Goal: Transaction & Acquisition: Purchase product/service

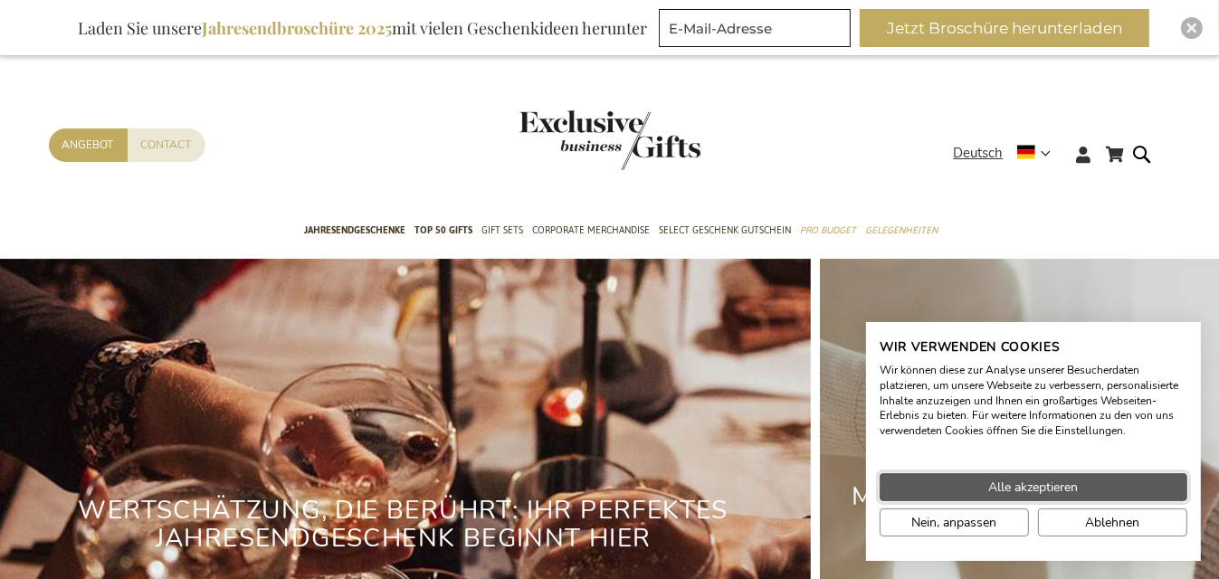
click at [938, 484] on button "Alle akzeptieren" at bounding box center [1034, 487] width 308 height 28
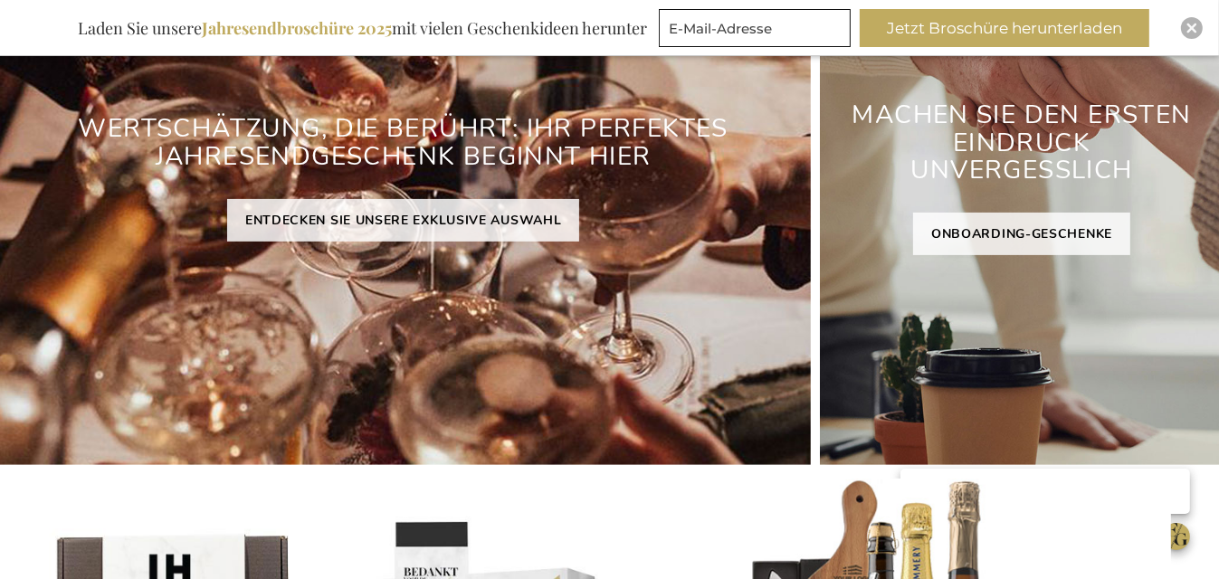
scroll to position [384, 0]
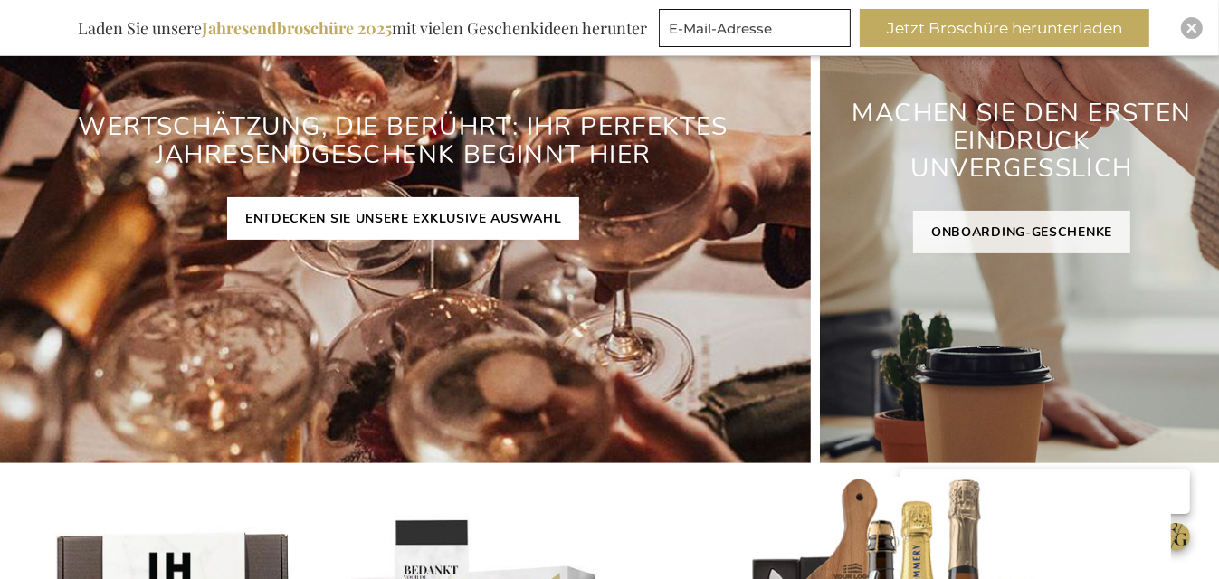
click at [444, 215] on link "ENTDECKEN SIE UNSERE EXKLUSIVE AUSWAHL" at bounding box center [403, 218] width 353 height 43
click at [367, 212] on link "ENTDECKEN SIE UNSERE EXKLUSIVE AUSWAHL" at bounding box center [403, 218] width 353 height 43
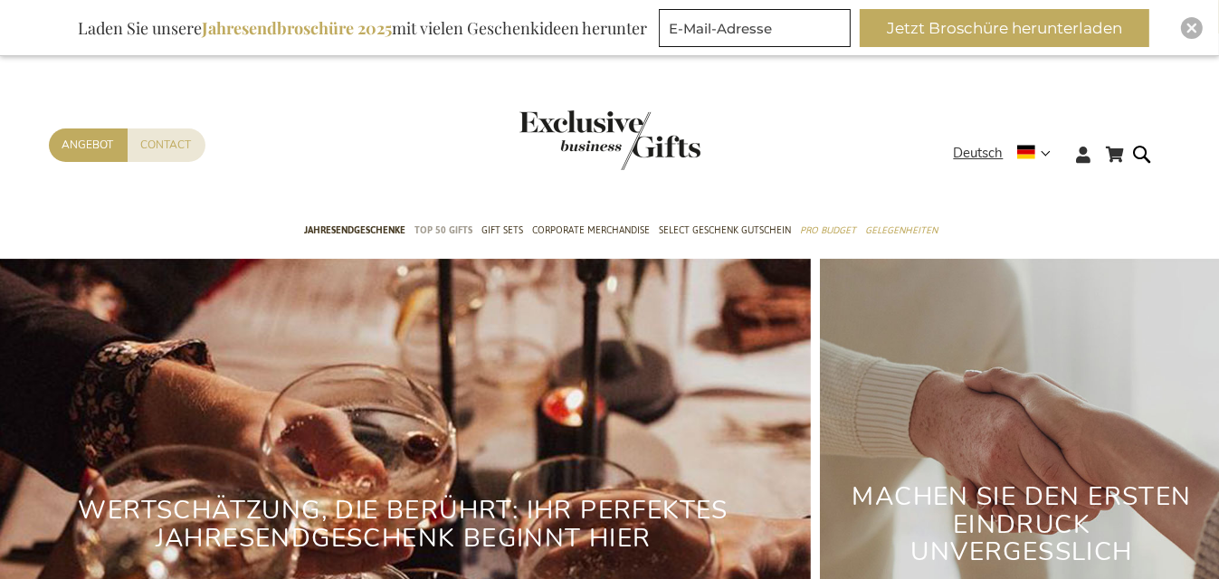
click at [460, 224] on span "TOP 50 Gifts" at bounding box center [444, 230] width 58 height 19
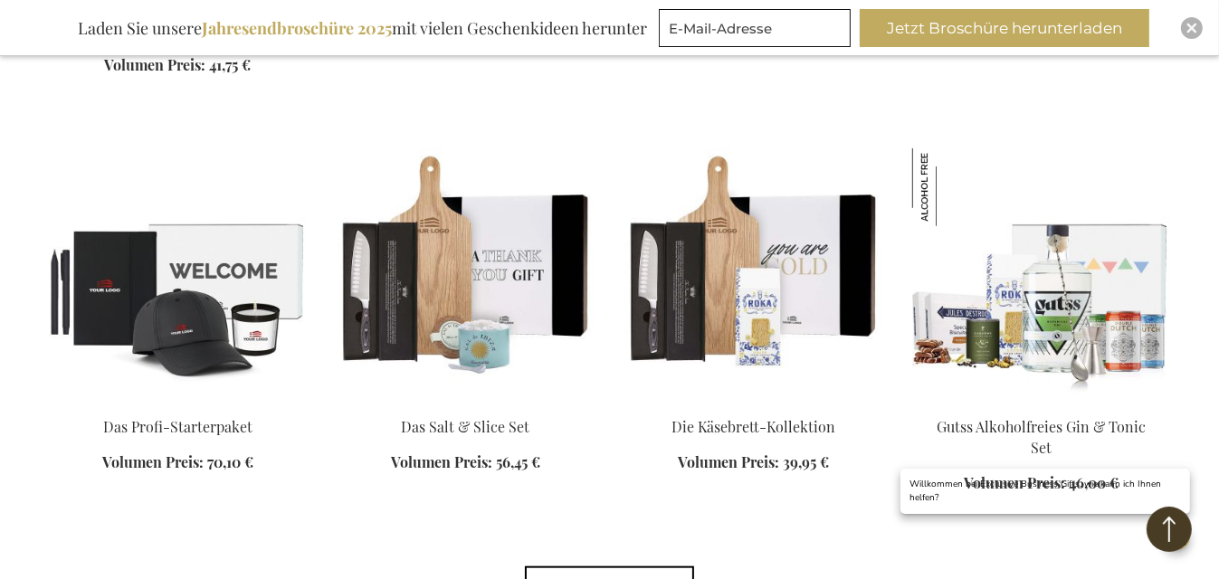
scroll to position [1495, 0]
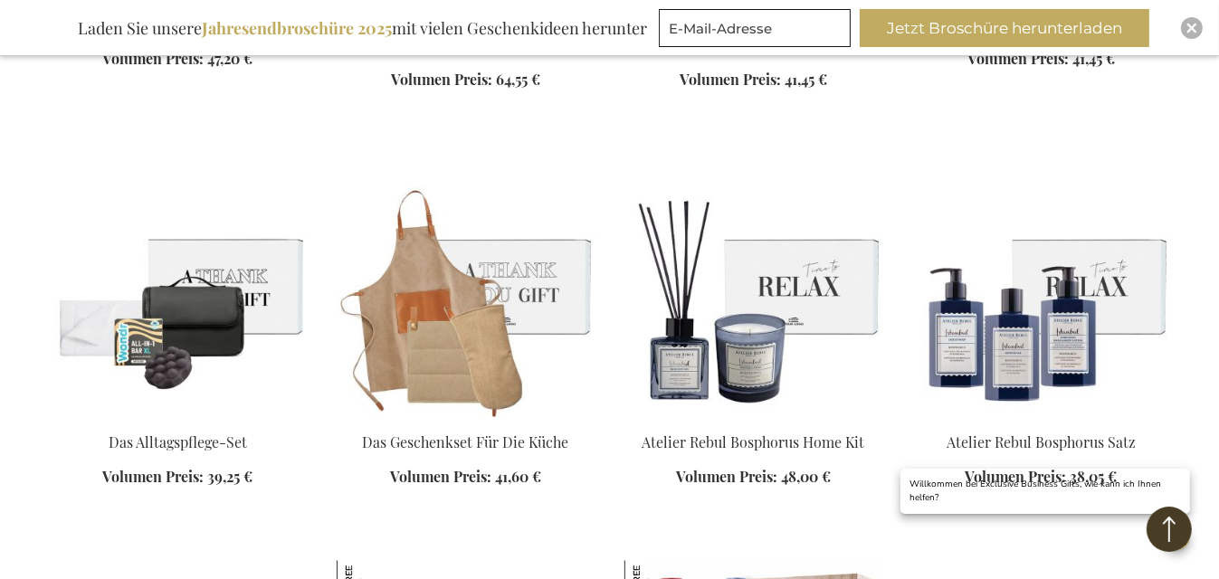
scroll to position [2346, 0]
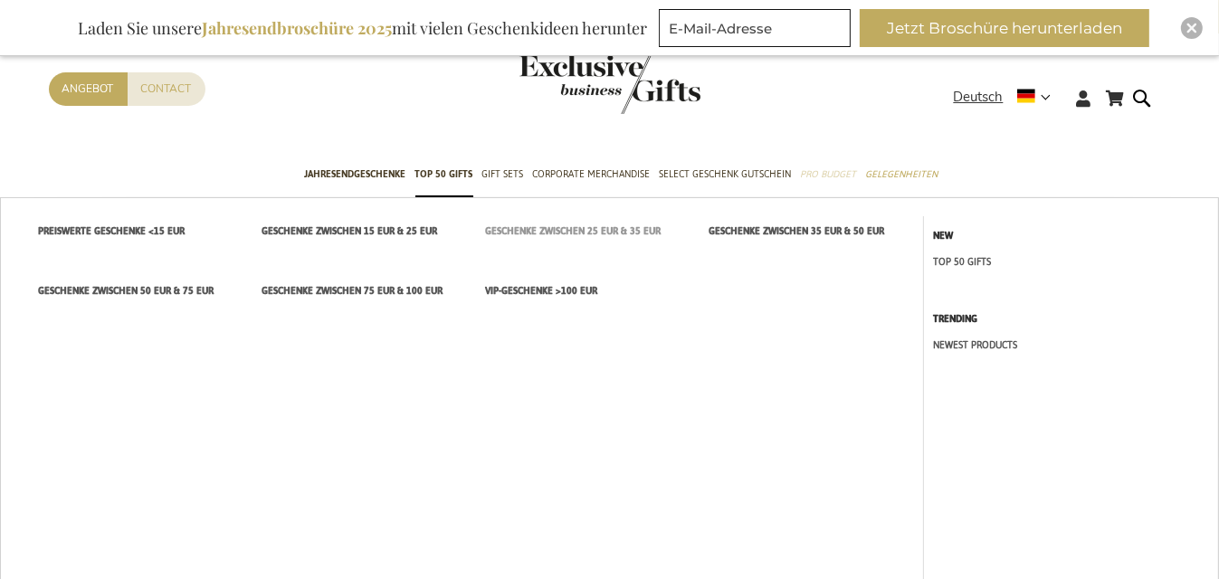
click at [638, 224] on span "Geschenke zwischen 25 EUR & 35 EUR" at bounding box center [573, 231] width 176 height 19
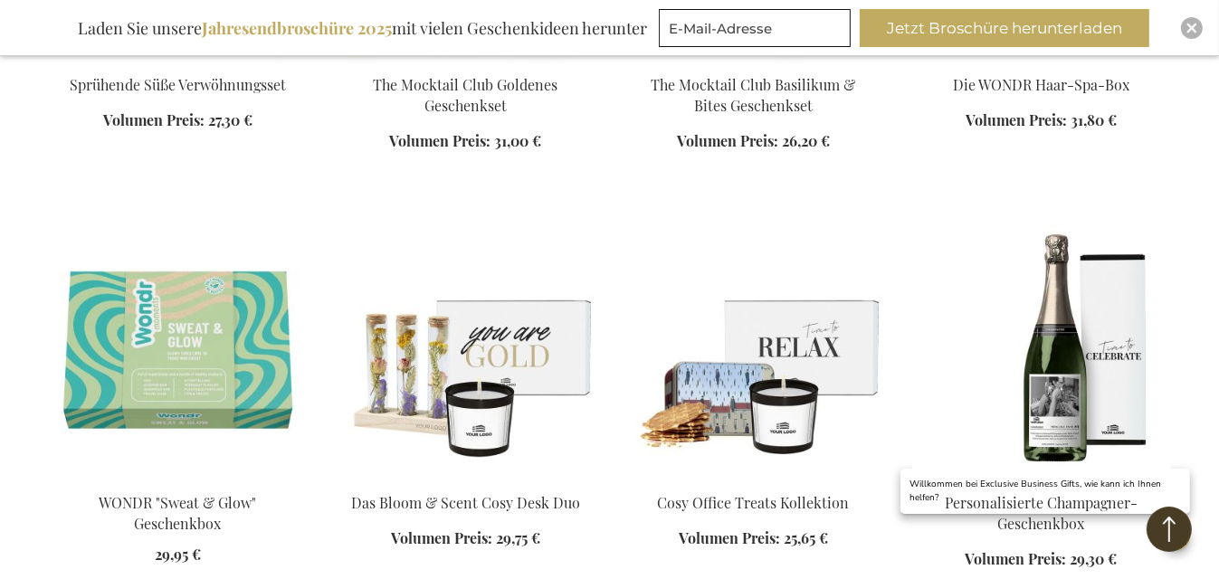
scroll to position [1401, 0]
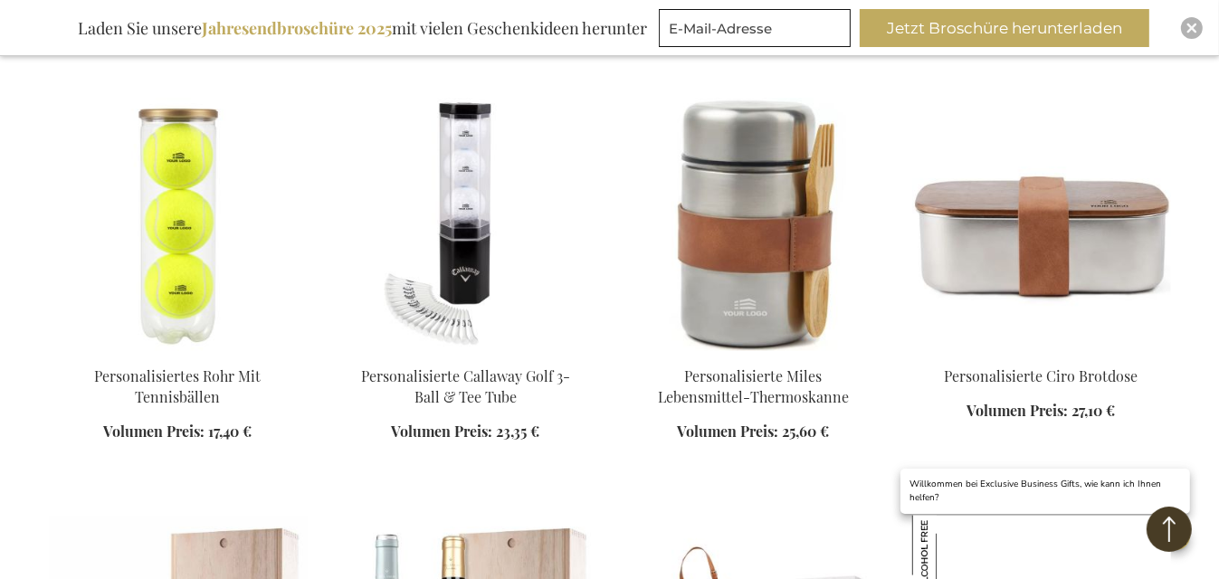
scroll to position [1944, 0]
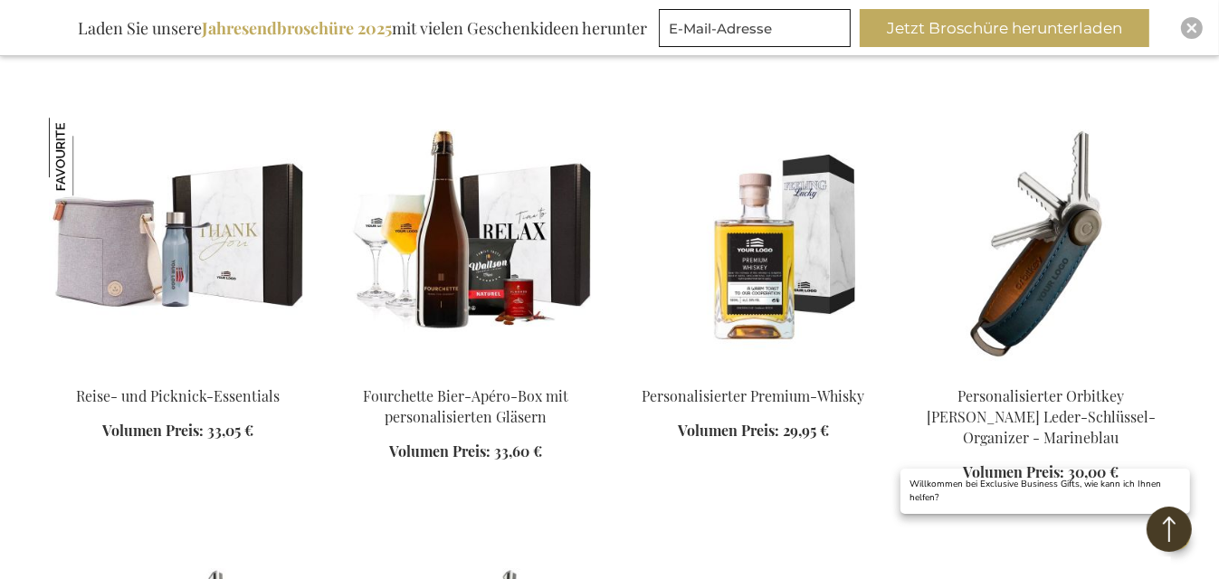
scroll to position [4412, 0]
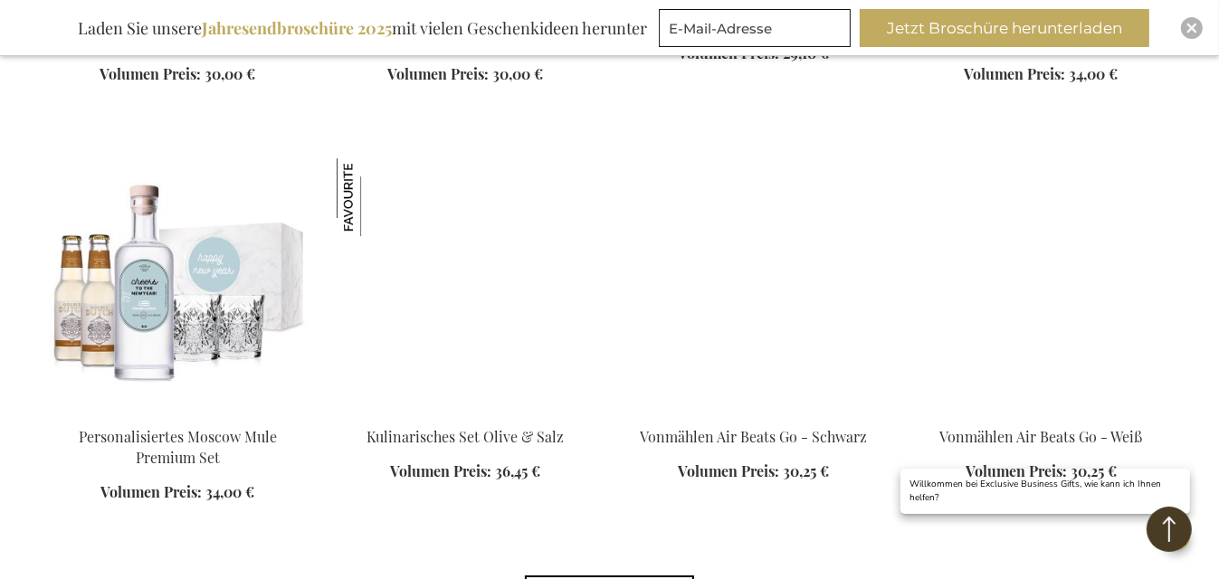
scroll to position [5228, 0]
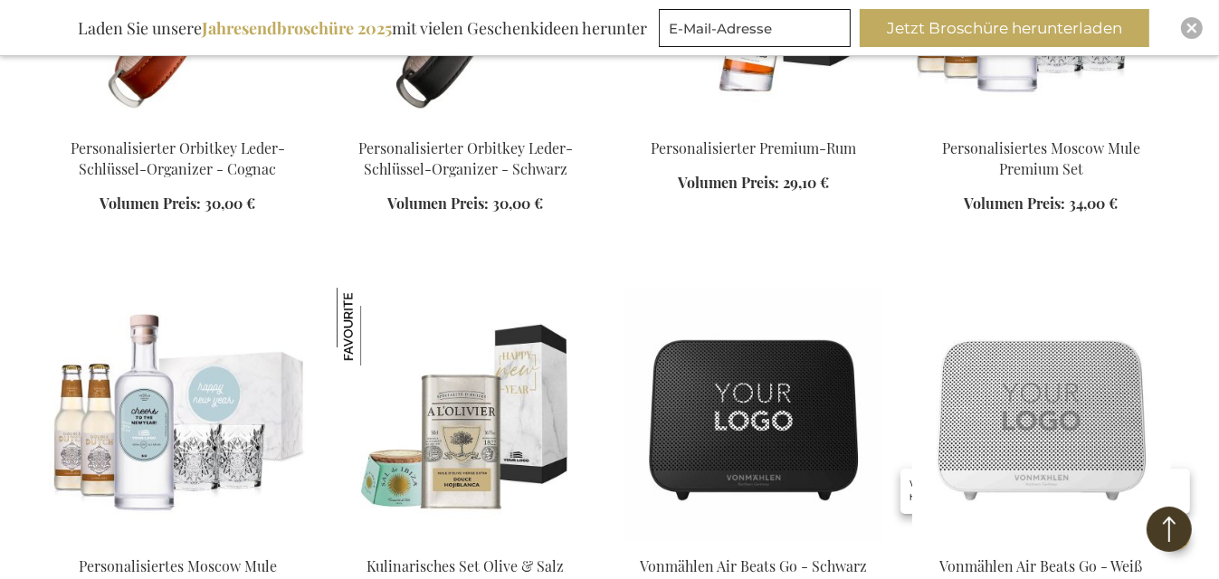
scroll to position [5346, 0]
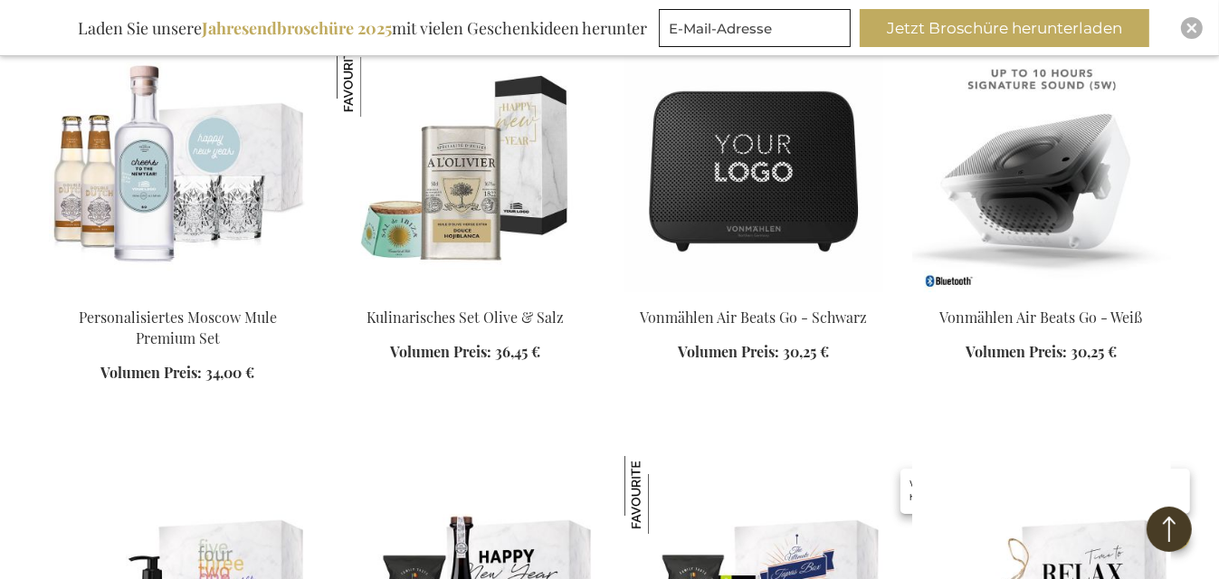
click at [1055, 163] on img at bounding box center [1041, 165] width 259 height 253
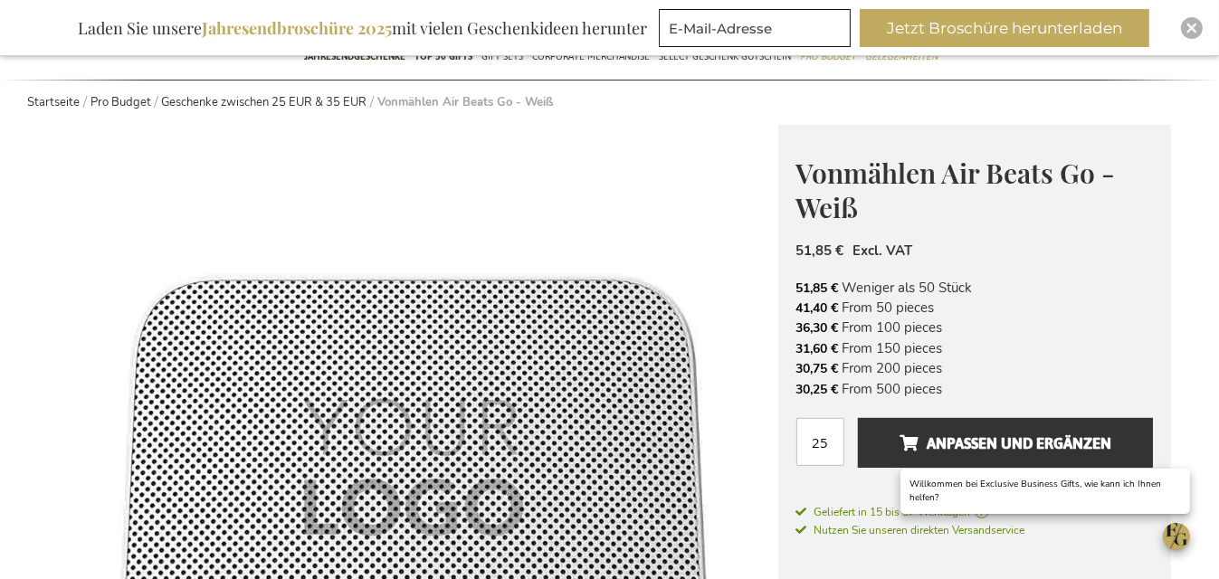
scroll to position [58, 0]
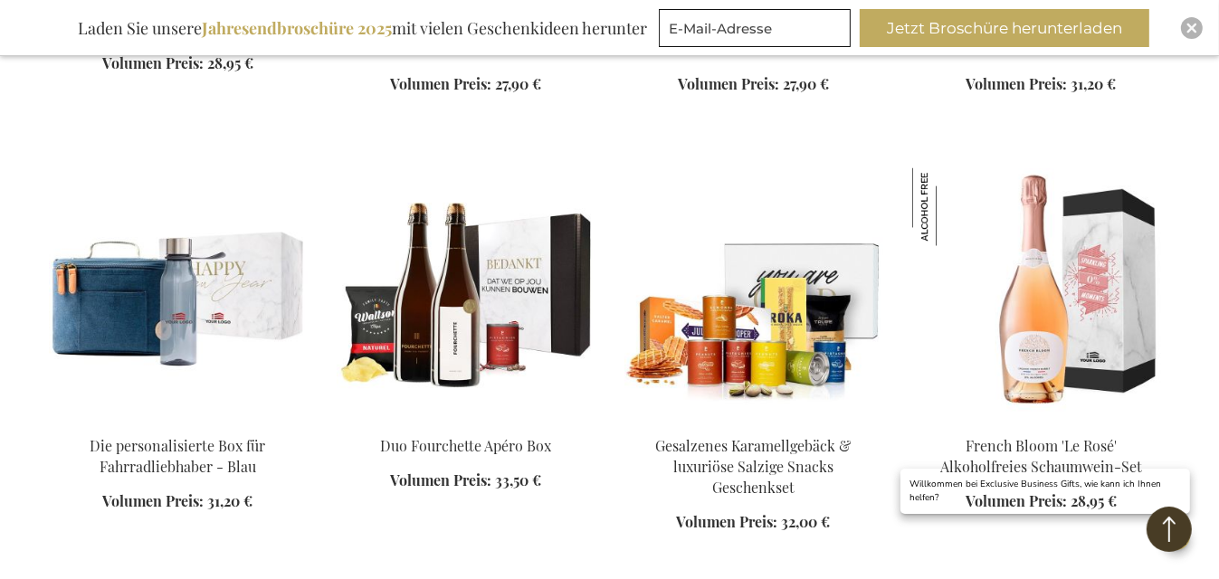
scroll to position [2842, 0]
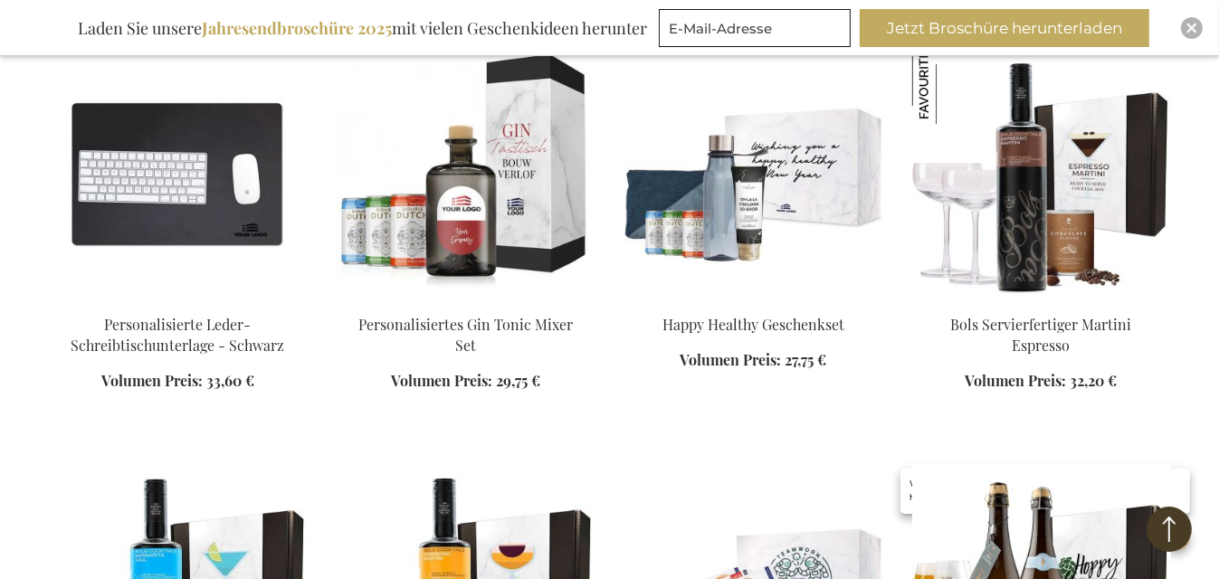
scroll to position [5958, 0]
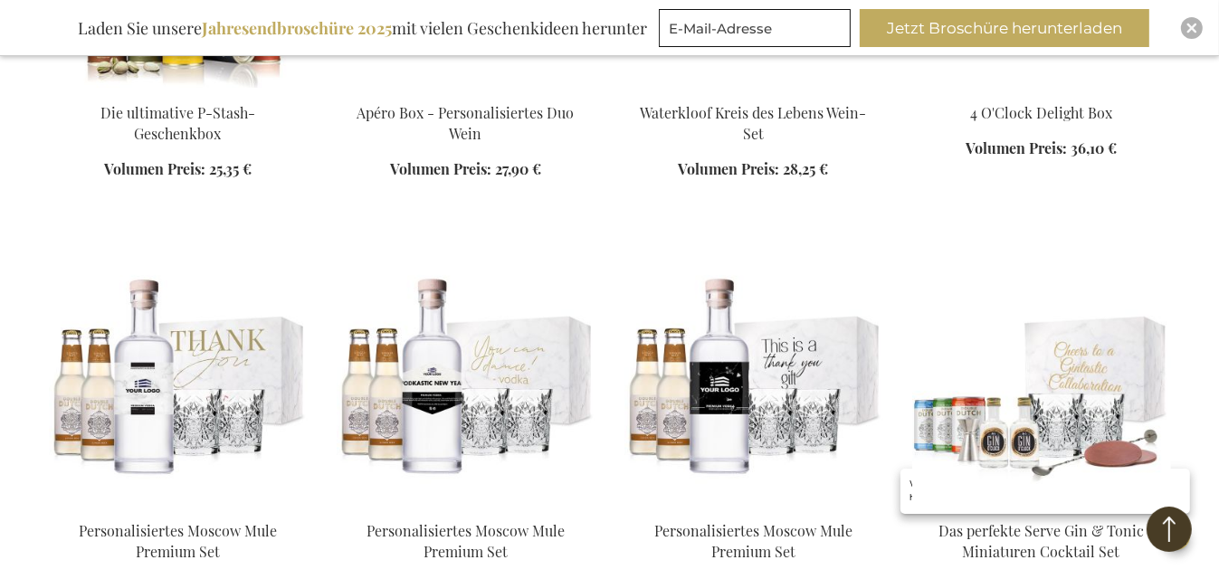
scroll to position [6971, 0]
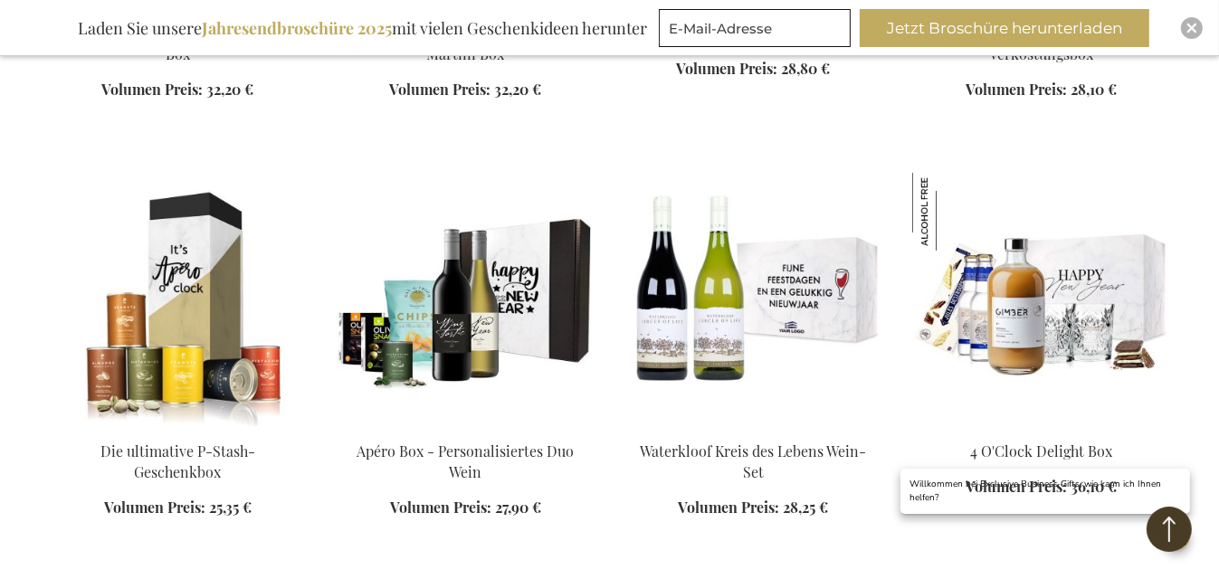
scroll to position [6660, 0]
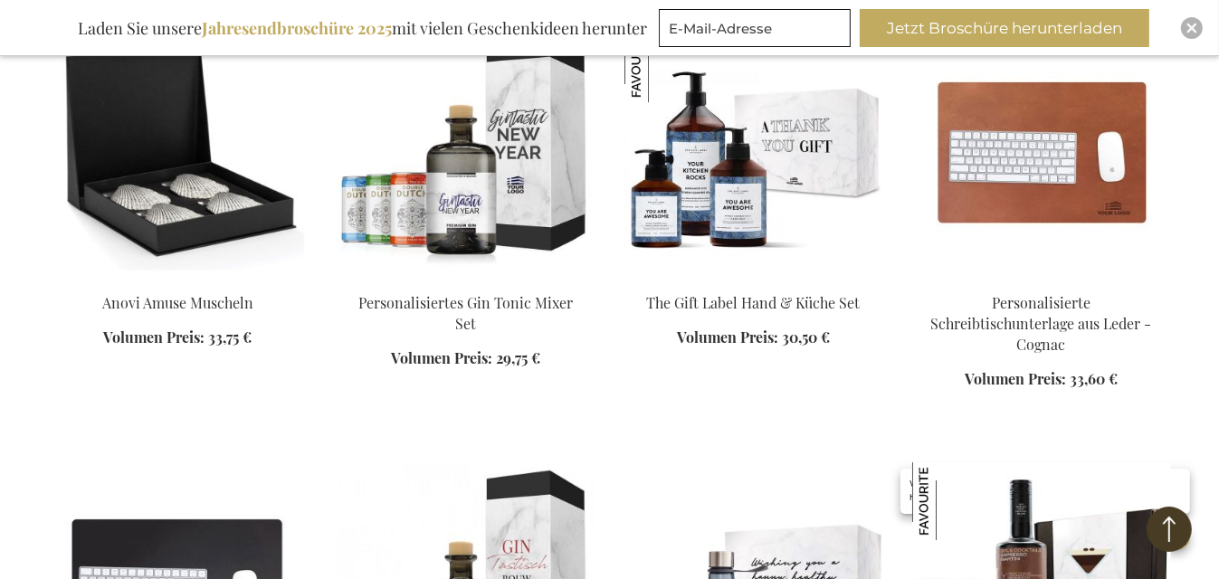
scroll to position [5533, 0]
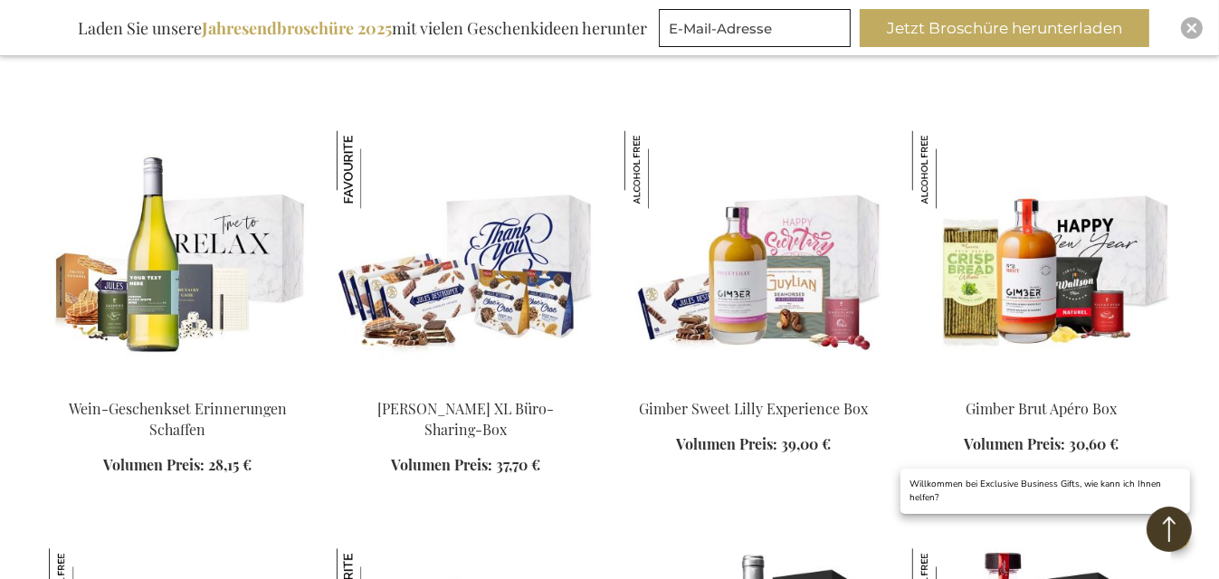
scroll to position [3313, 0]
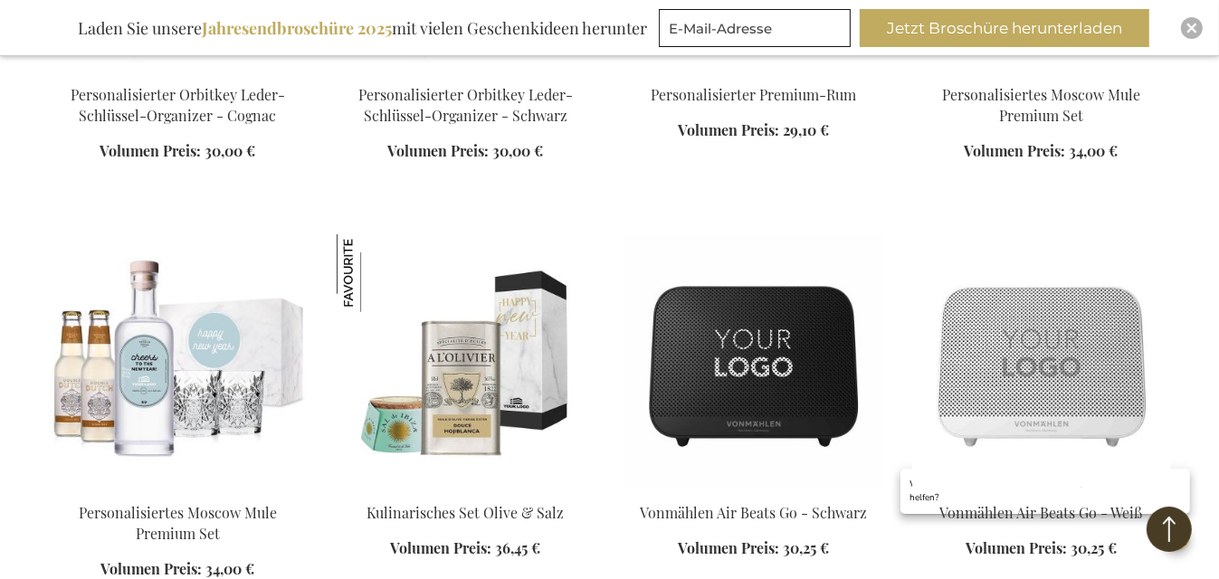
scroll to position [1557, 0]
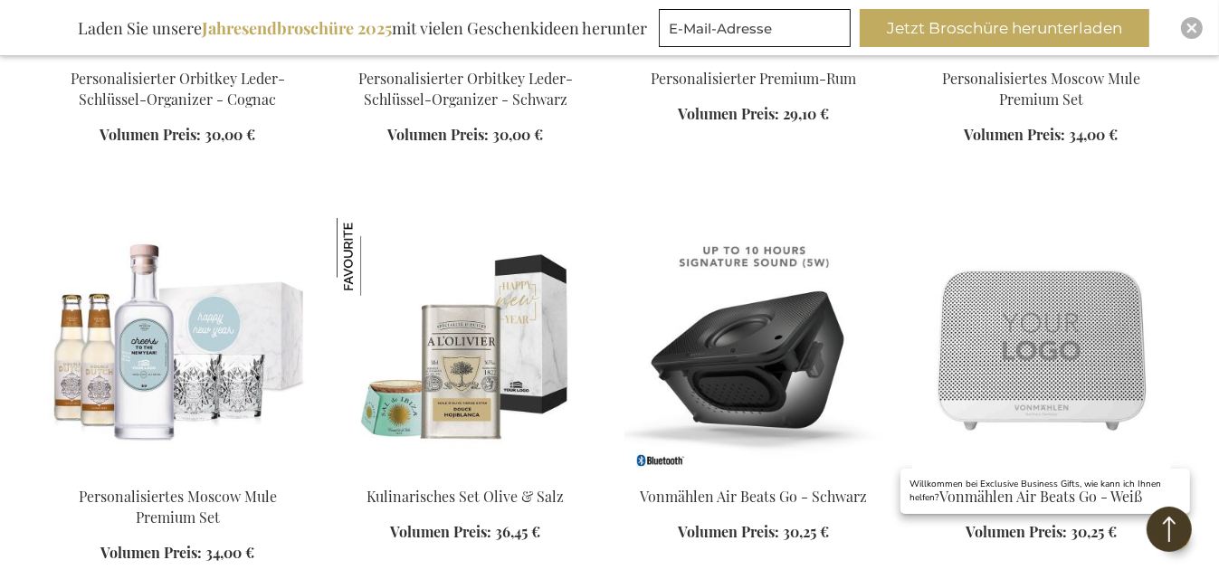
click at [792, 387] on img at bounding box center [754, 344] width 259 height 253
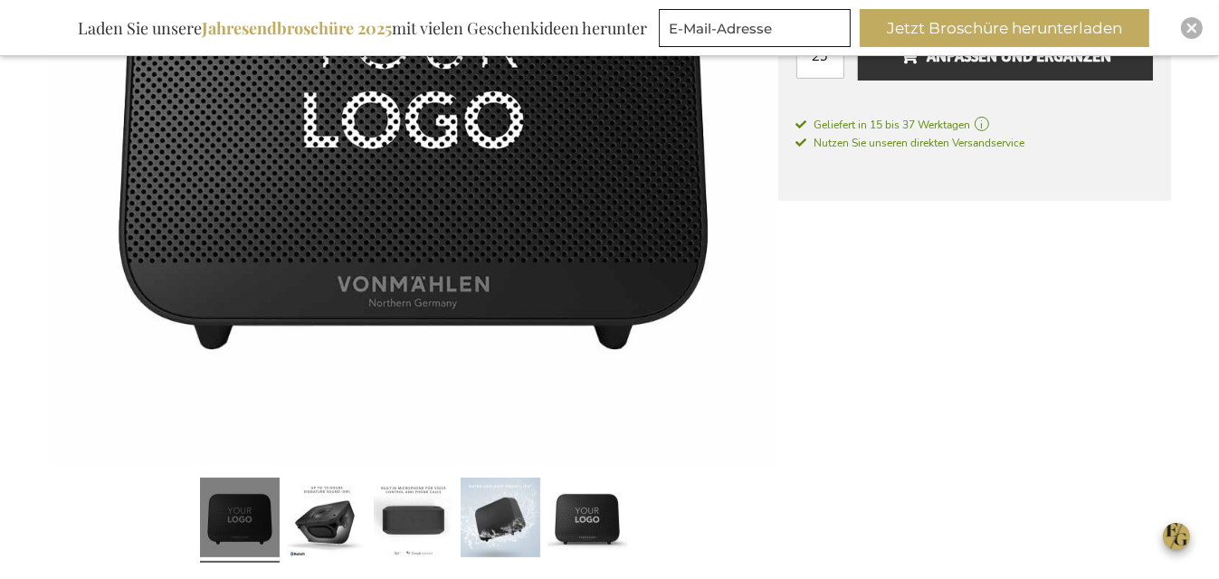
scroll to position [571, 0]
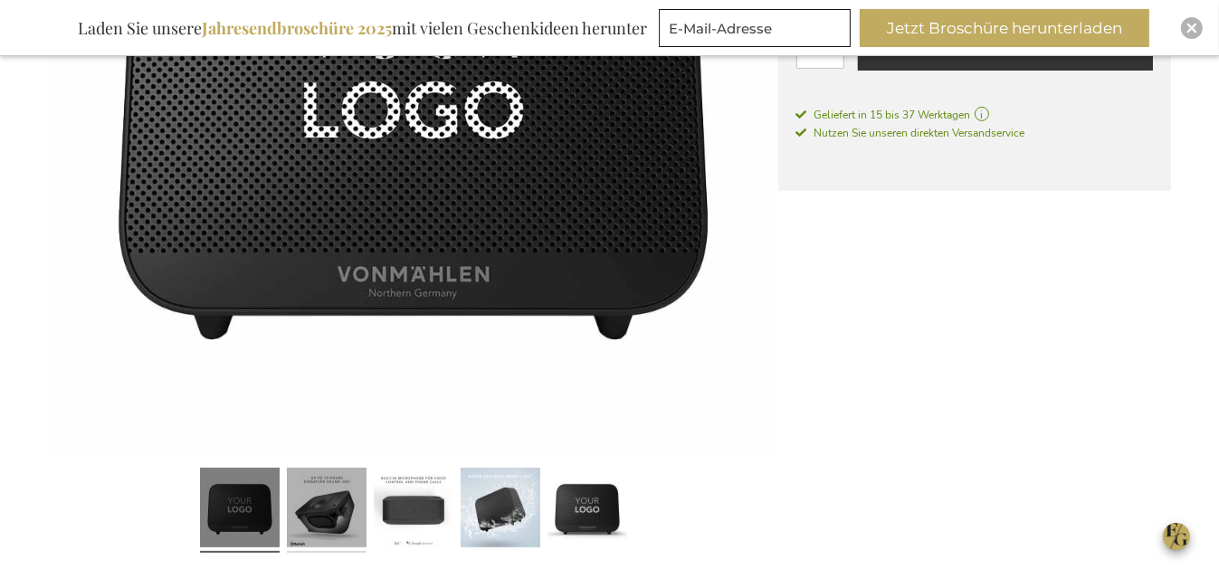
click at [333, 495] on link at bounding box center [327, 512] width 80 height 100
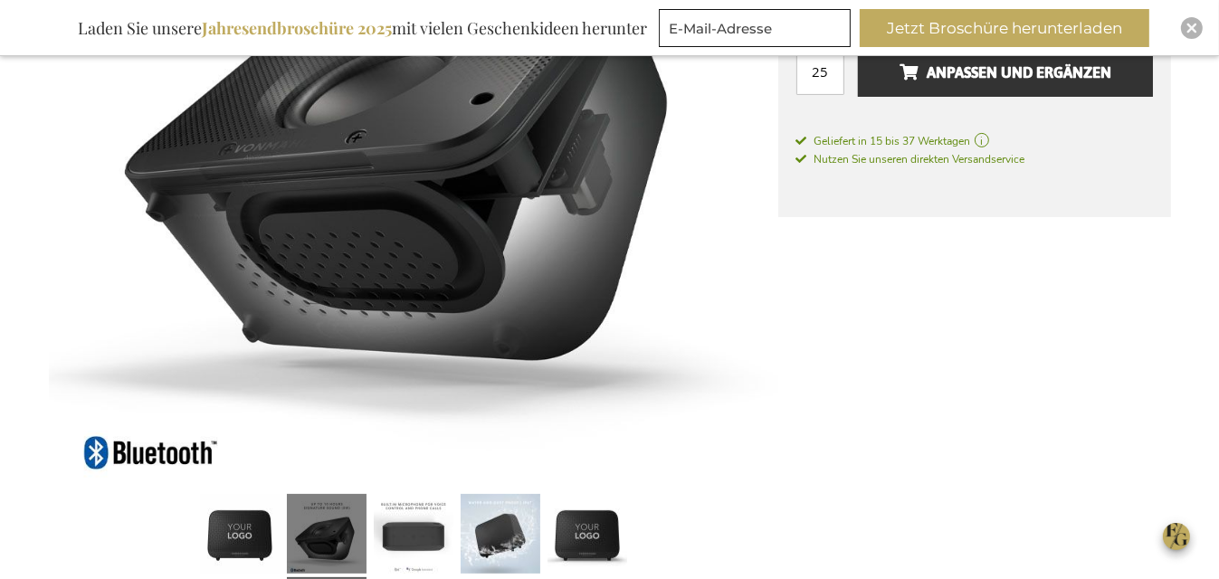
scroll to position [553, 0]
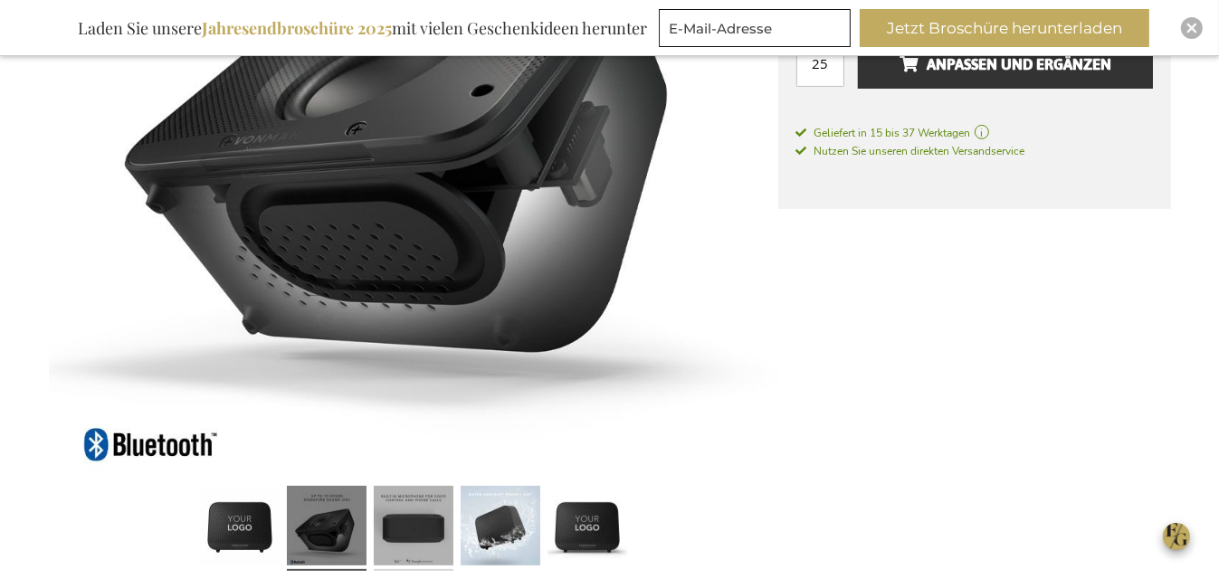
click at [423, 516] on link at bounding box center [414, 530] width 80 height 100
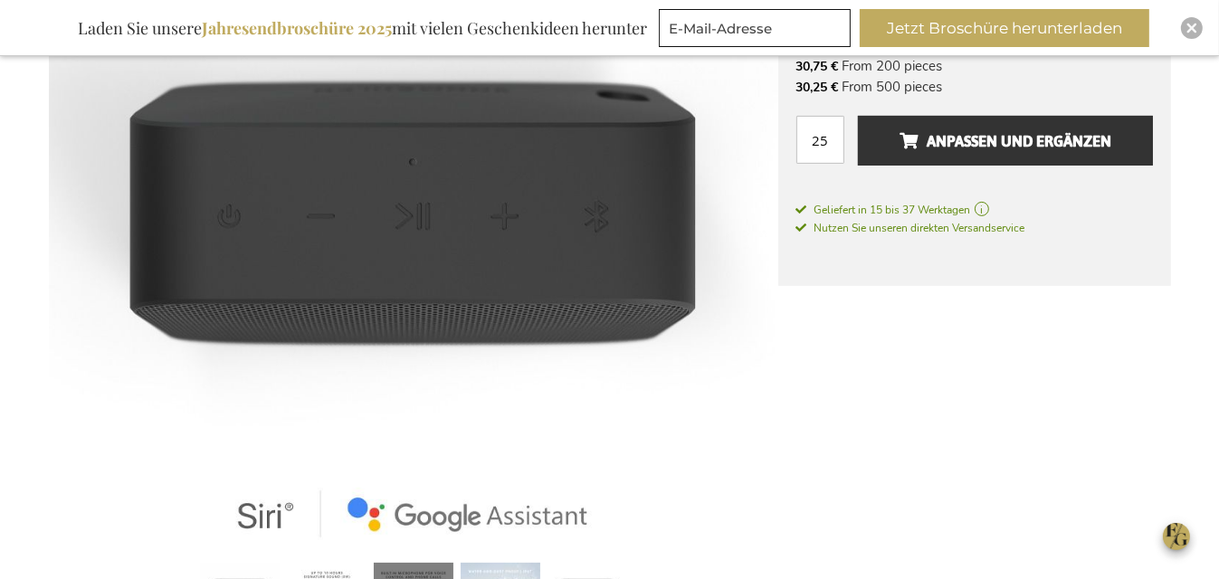
scroll to position [508, 0]
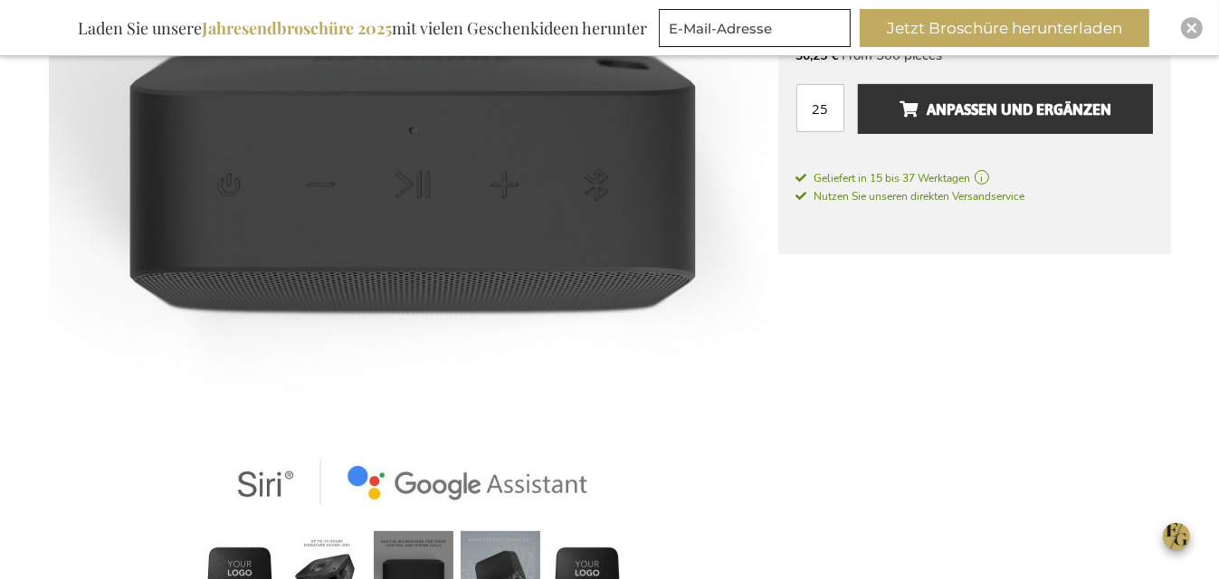
click at [491, 543] on link at bounding box center [501, 575] width 80 height 100
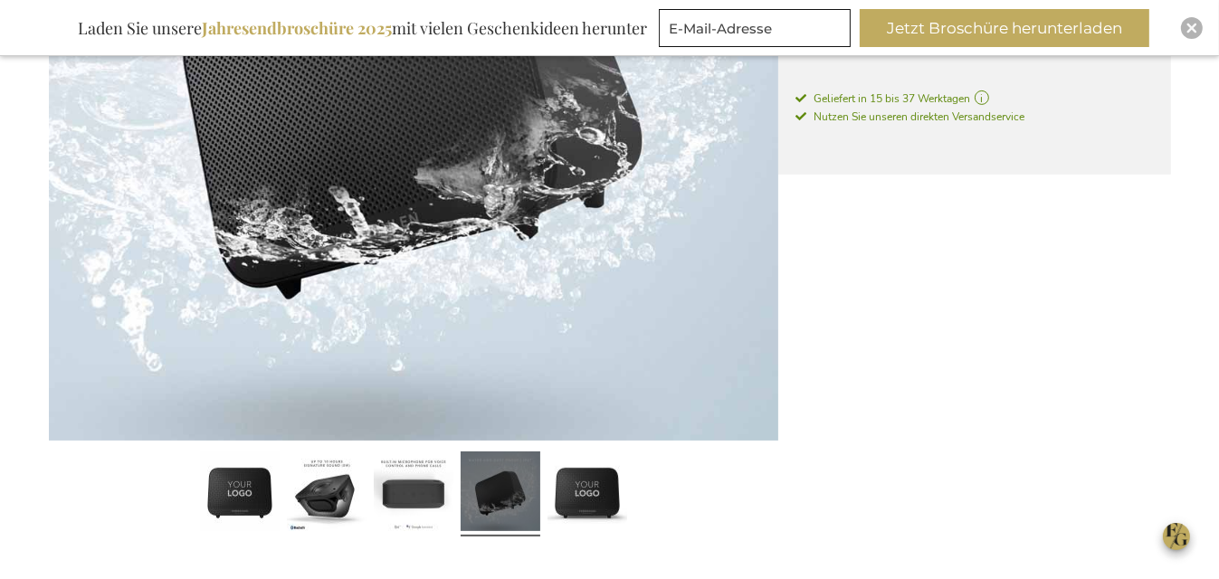
scroll to position [594, 0]
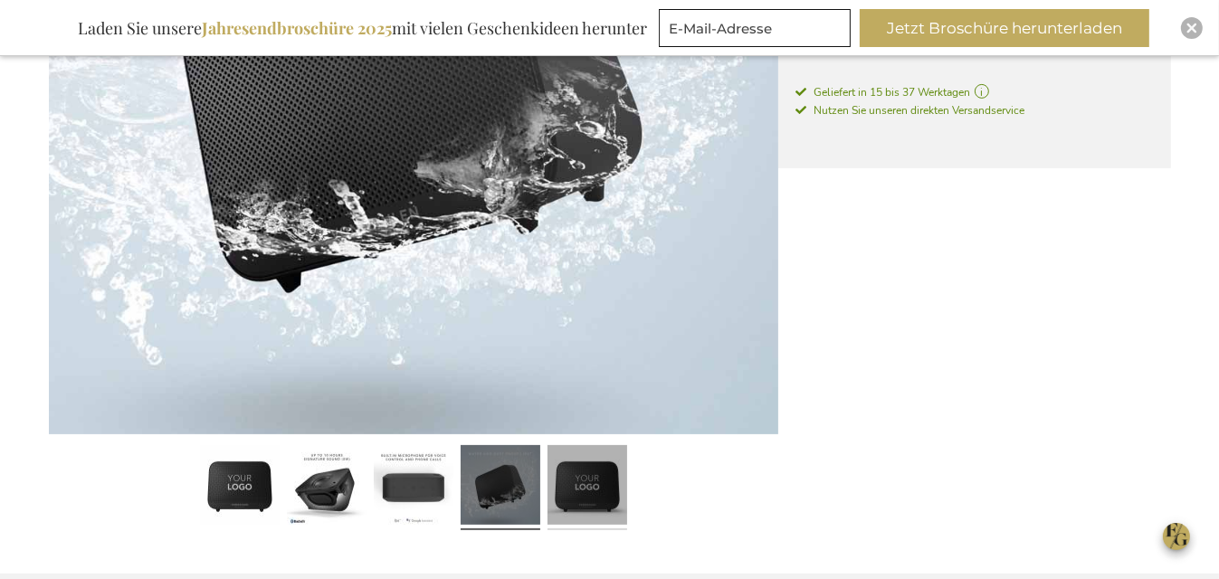
click at [553, 505] on link at bounding box center [588, 489] width 80 height 100
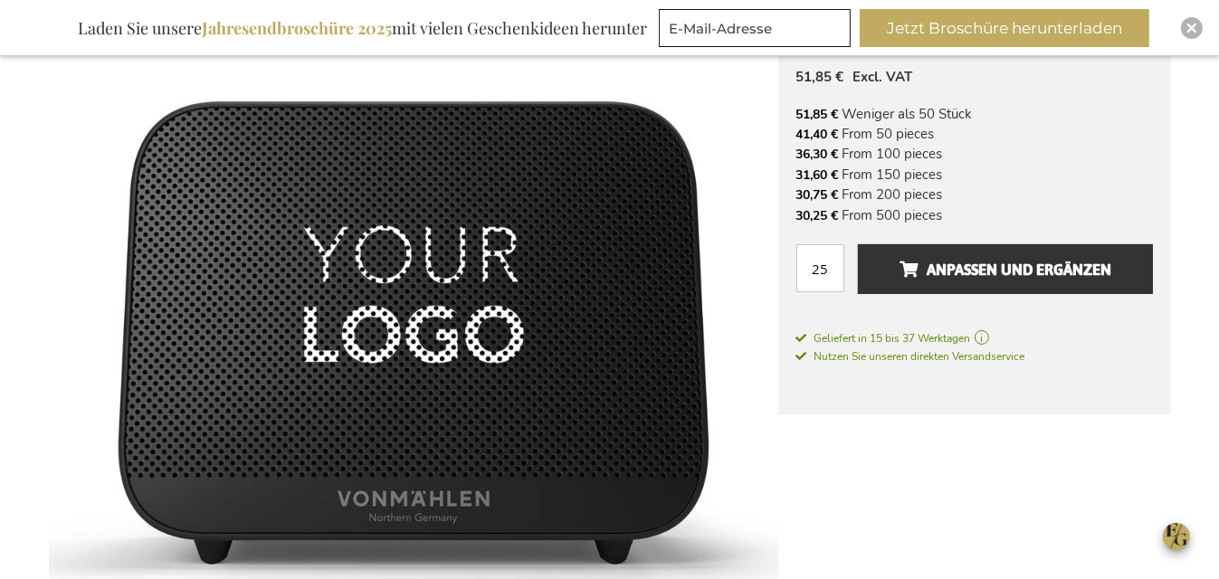
scroll to position [345, 0]
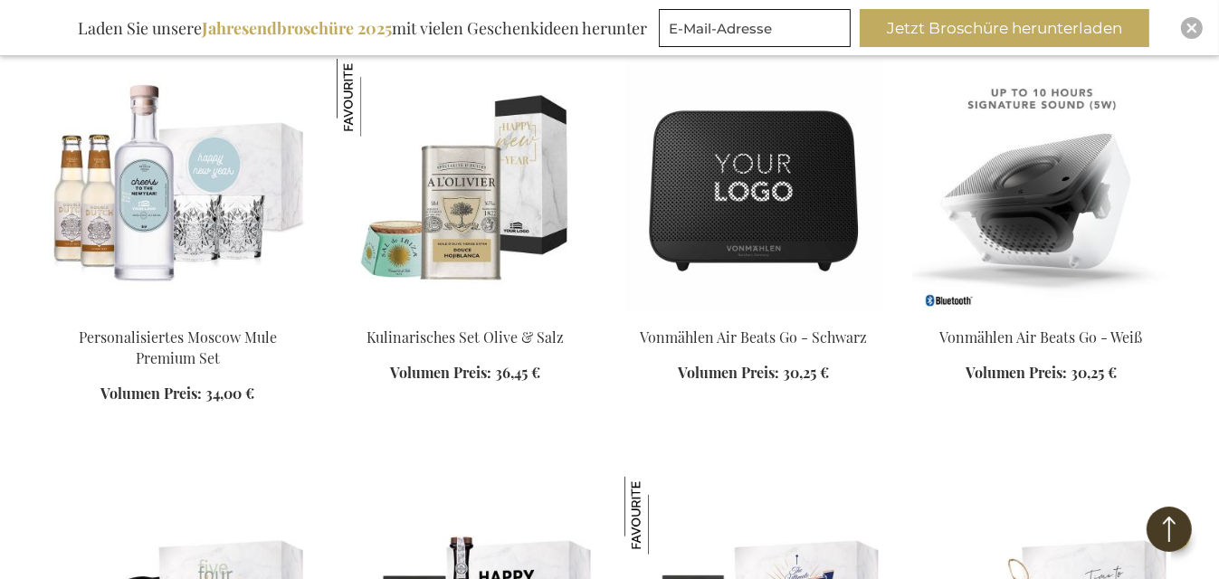
scroll to position [1714, 0]
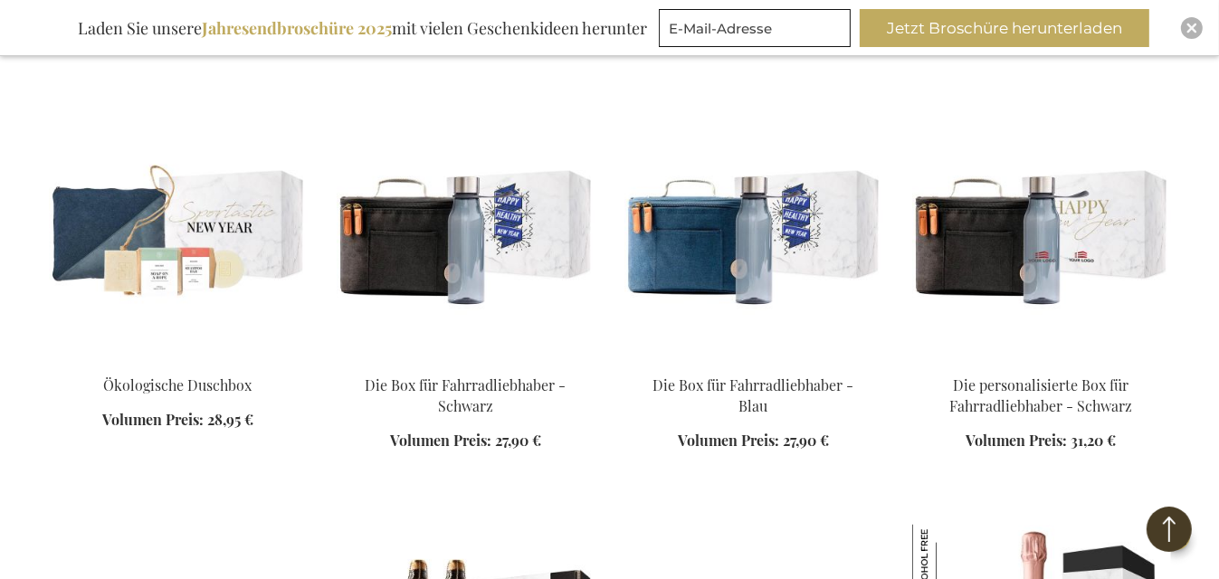
scroll to position [2488, 0]
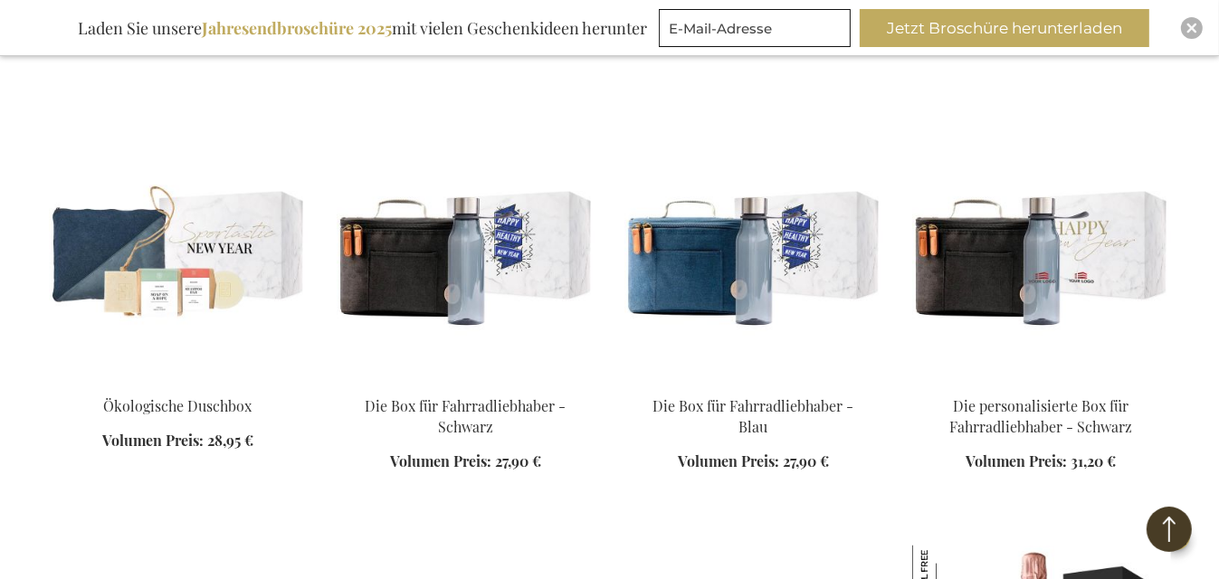
scroll to position [2464, 0]
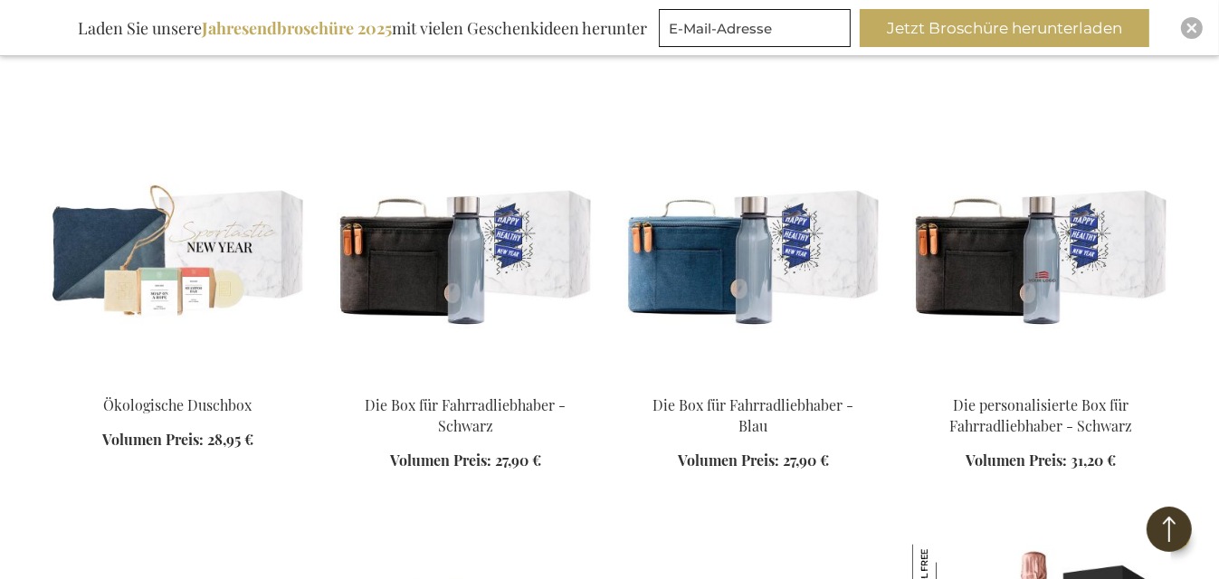
click at [1017, 215] on img at bounding box center [1041, 253] width 259 height 253
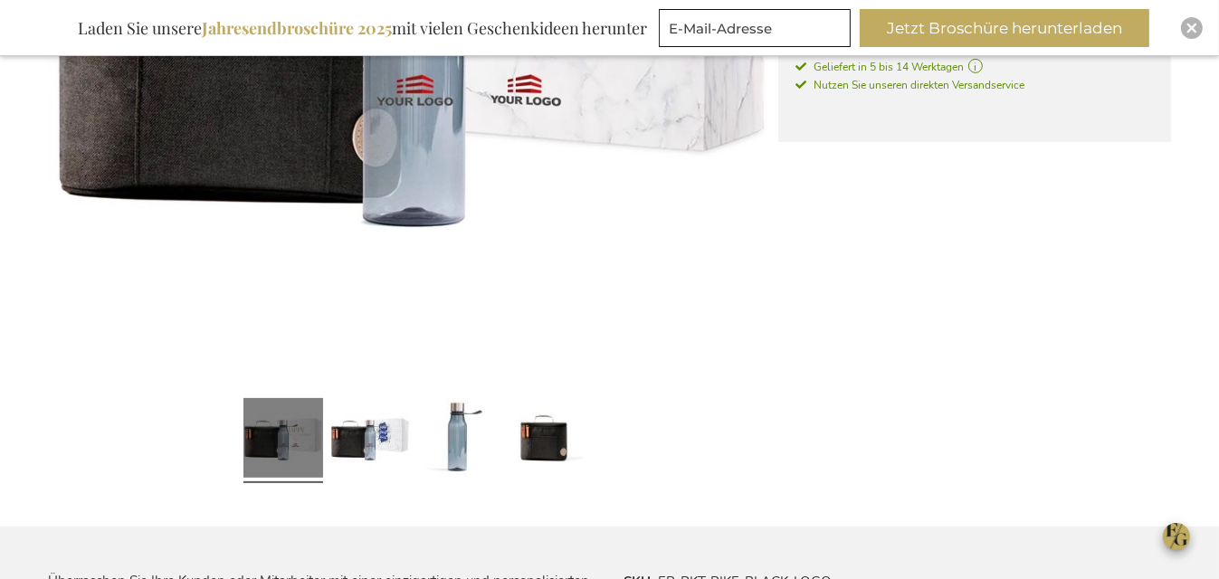
scroll to position [629, 0]
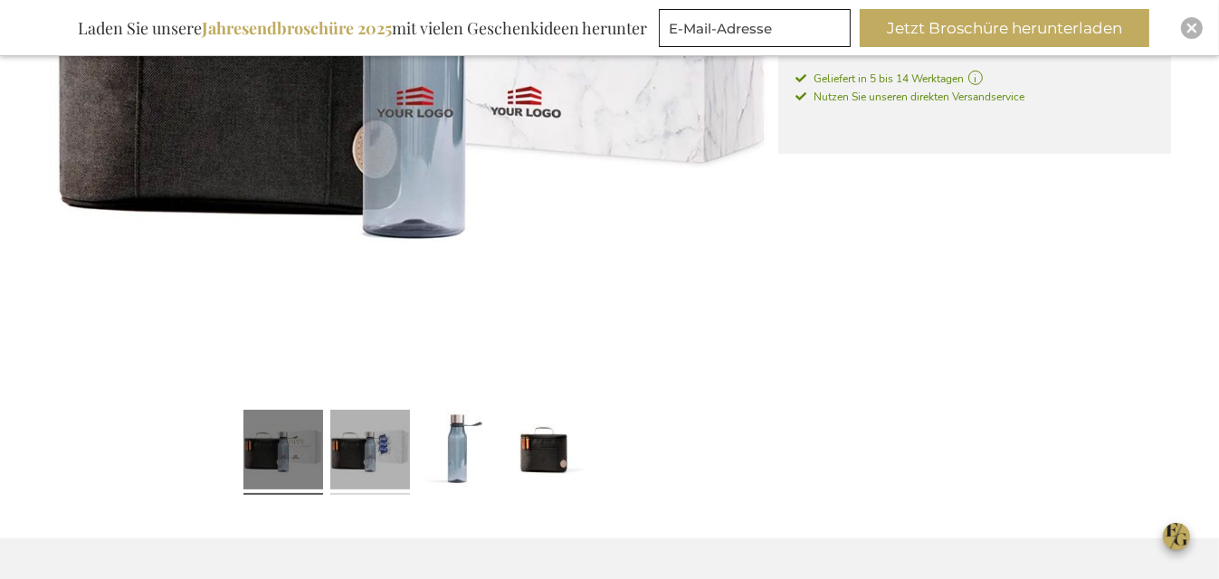
click at [394, 445] on link at bounding box center [370, 453] width 80 height 100
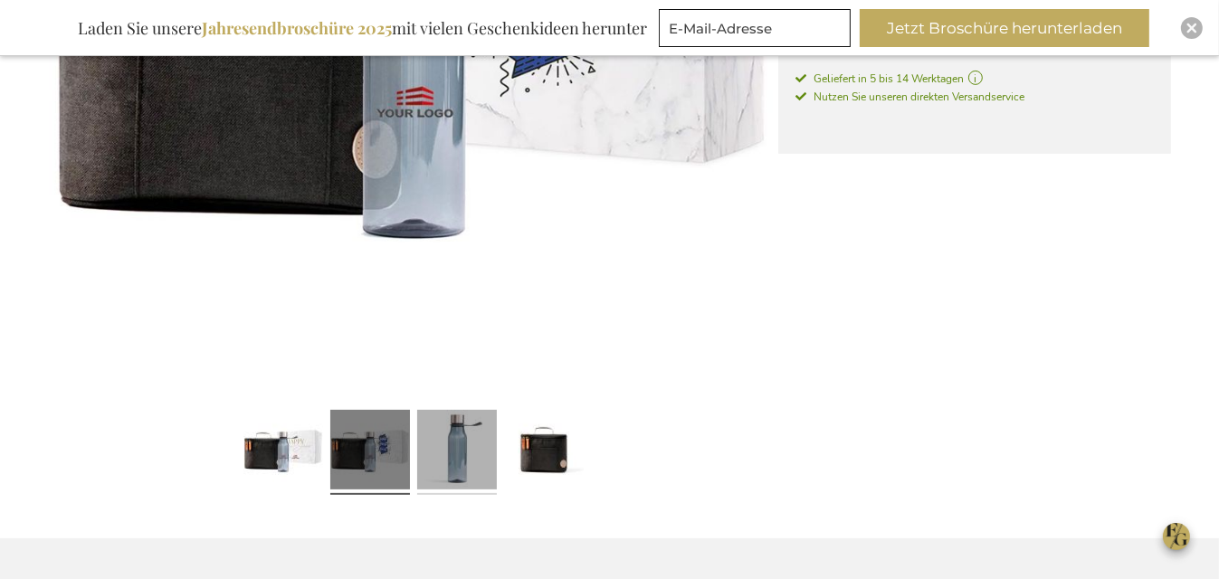
click at [420, 457] on link at bounding box center [457, 453] width 80 height 100
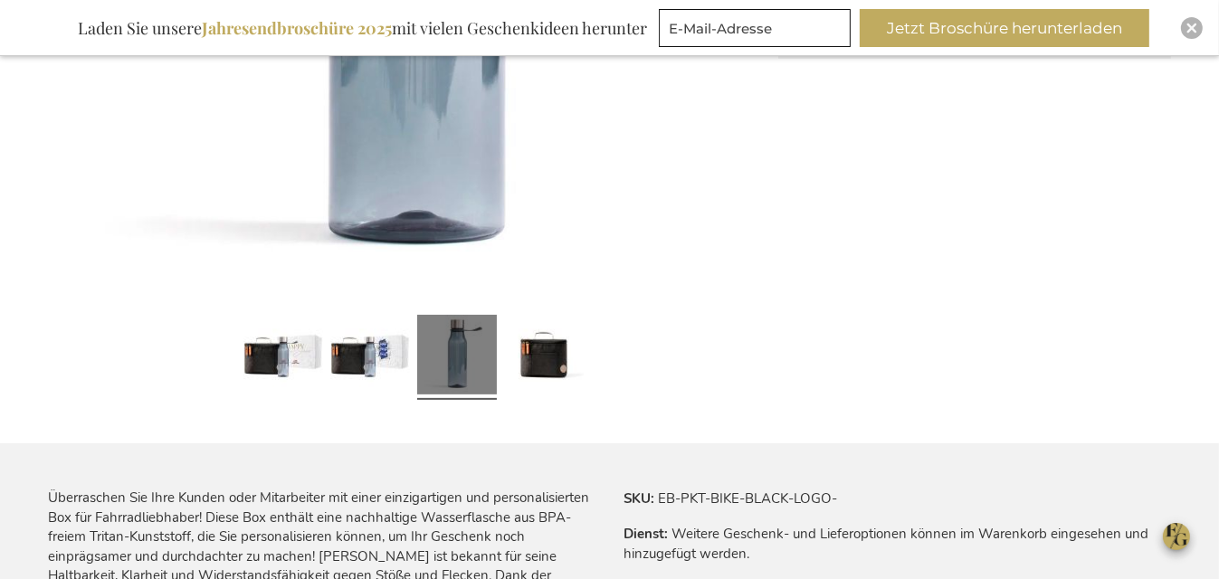
scroll to position [726, 0]
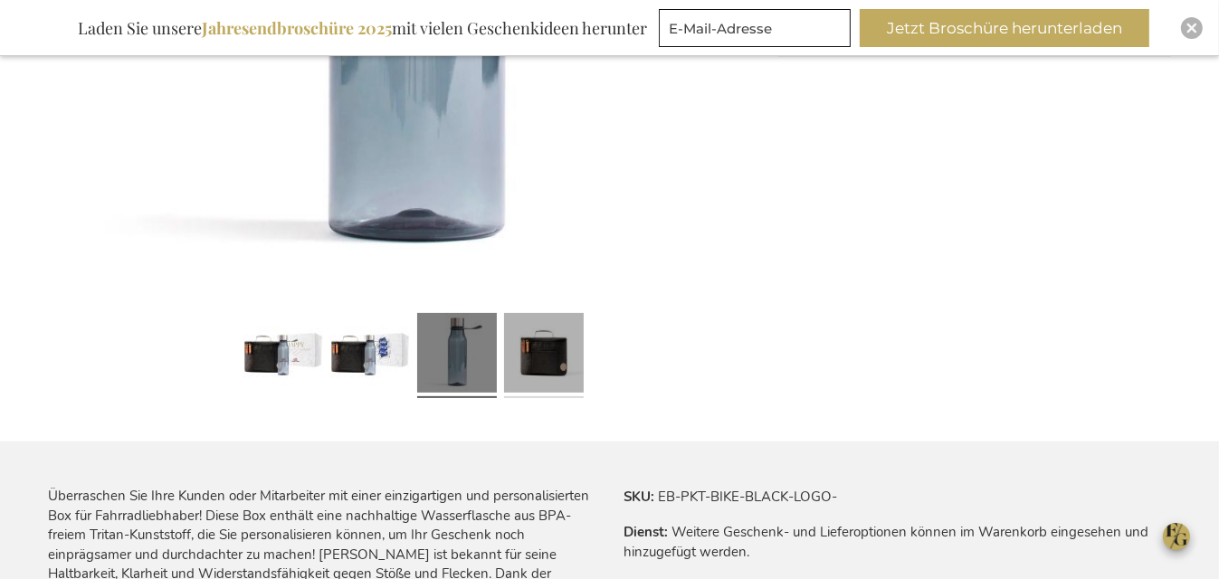
click at [549, 361] on link at bounding box center [544, 357] width 80 height 100
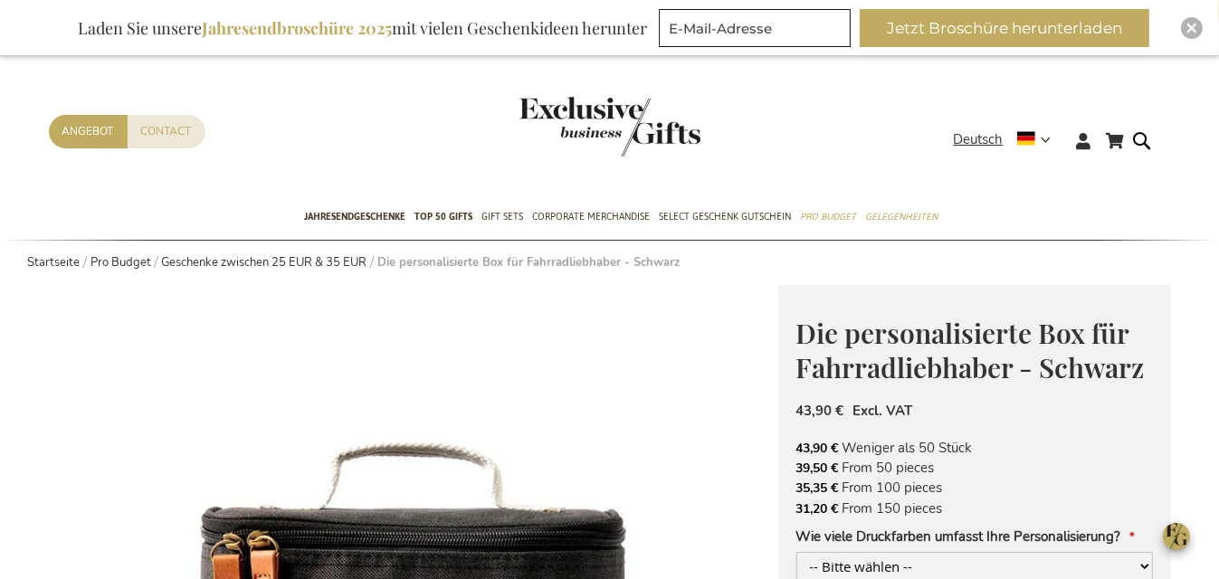
scroll to position [3, 0]
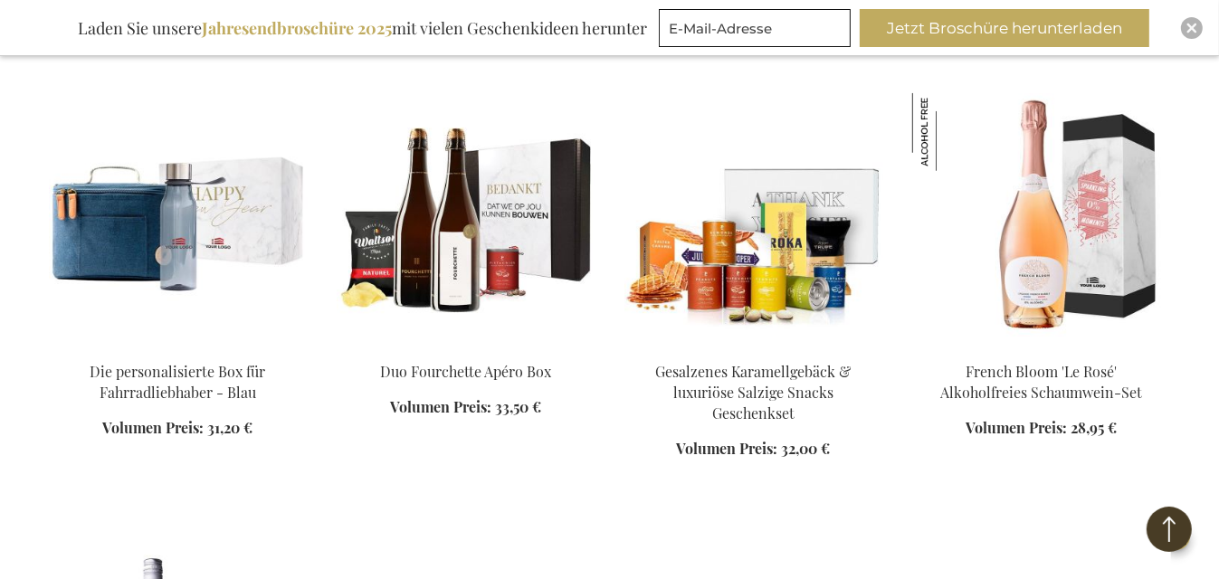
scroll to position [1640, 0]
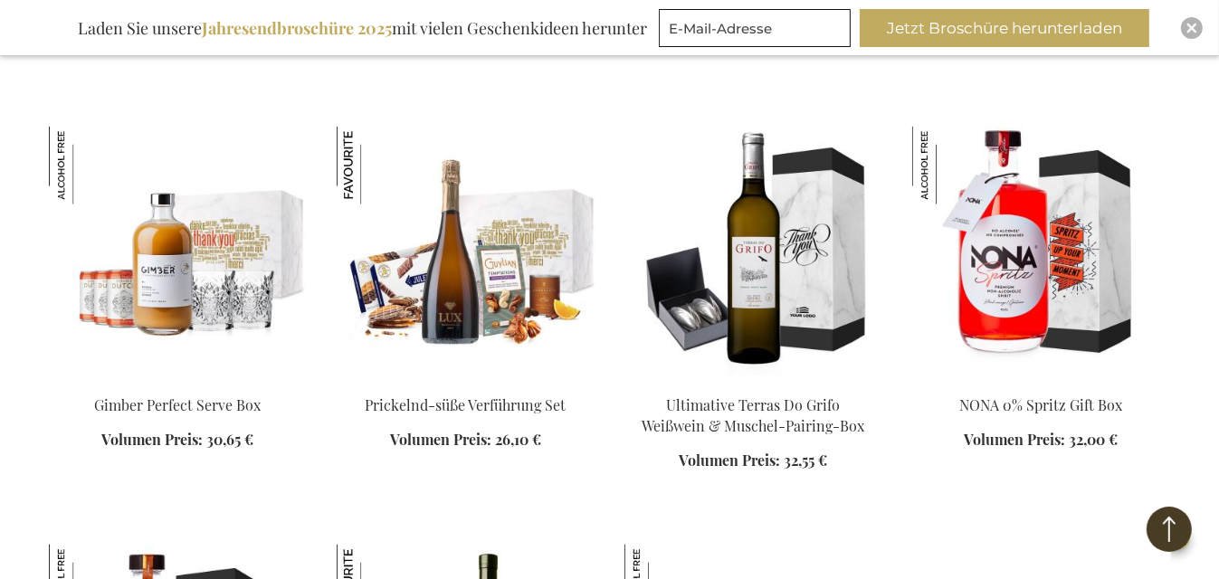
scroll to position [2471, 0]
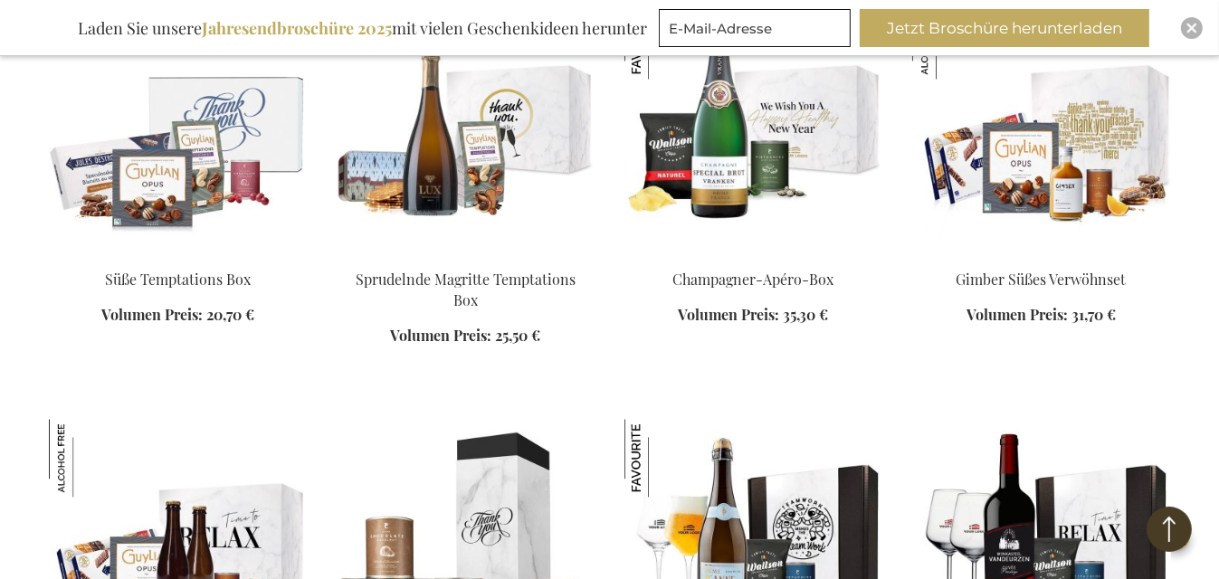
scroll to position [3425, 0]
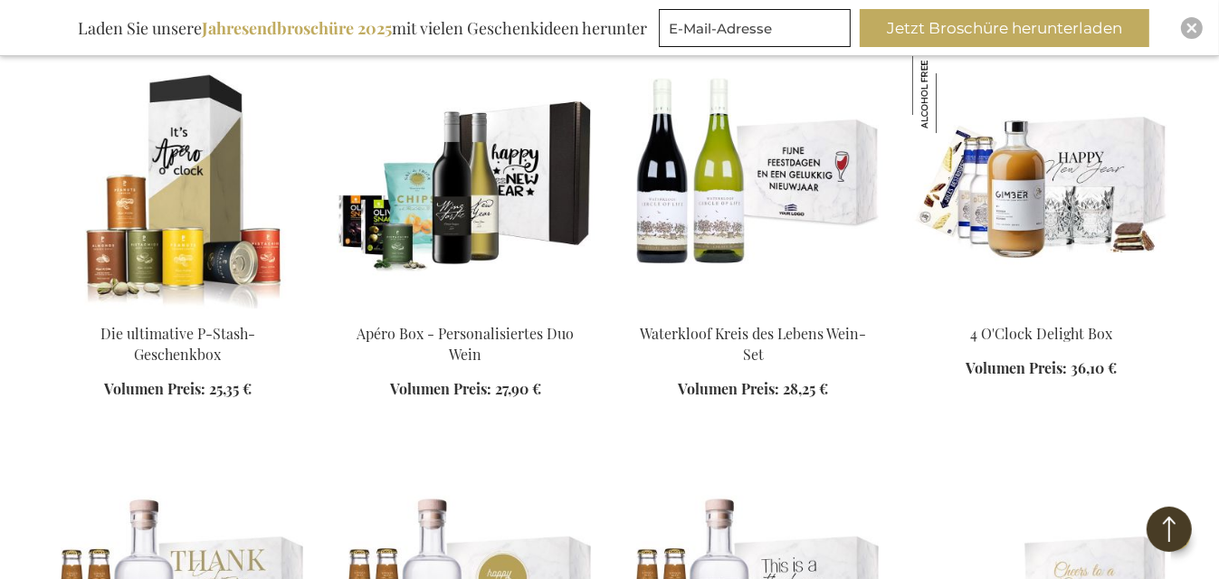
scroll to position [5504, 0]
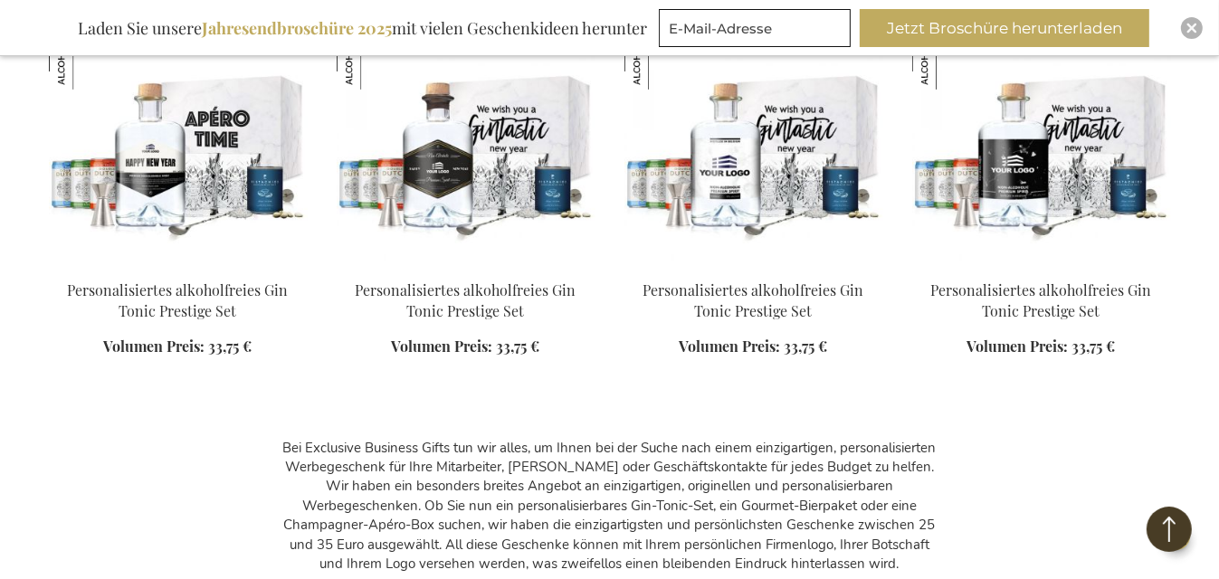
scroll to position [6782, 0]
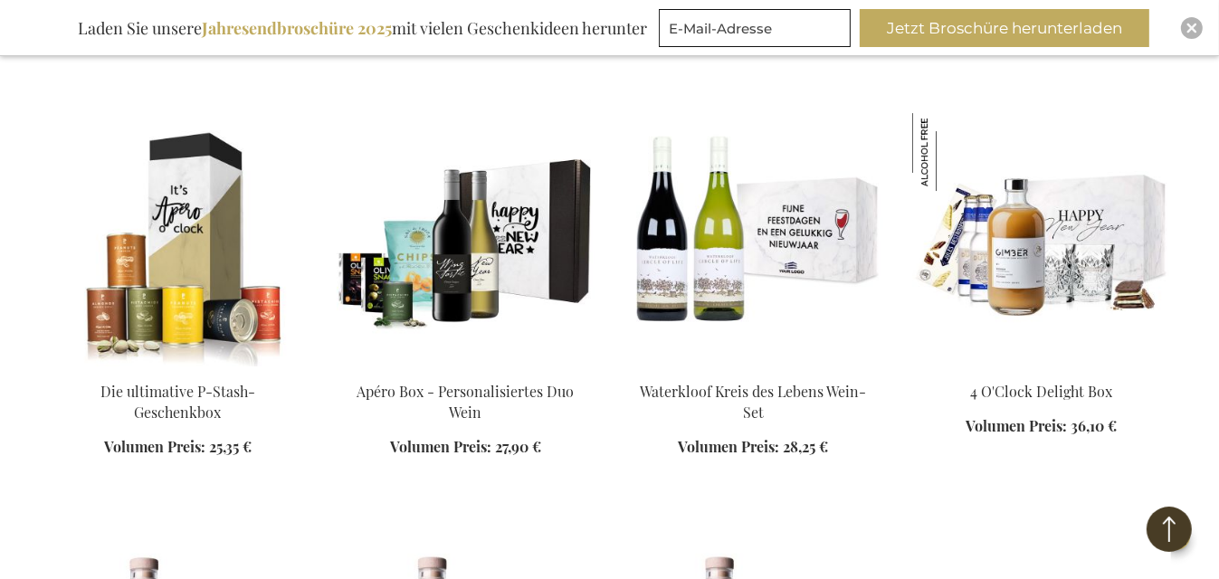
scroll to position [5445, 0]
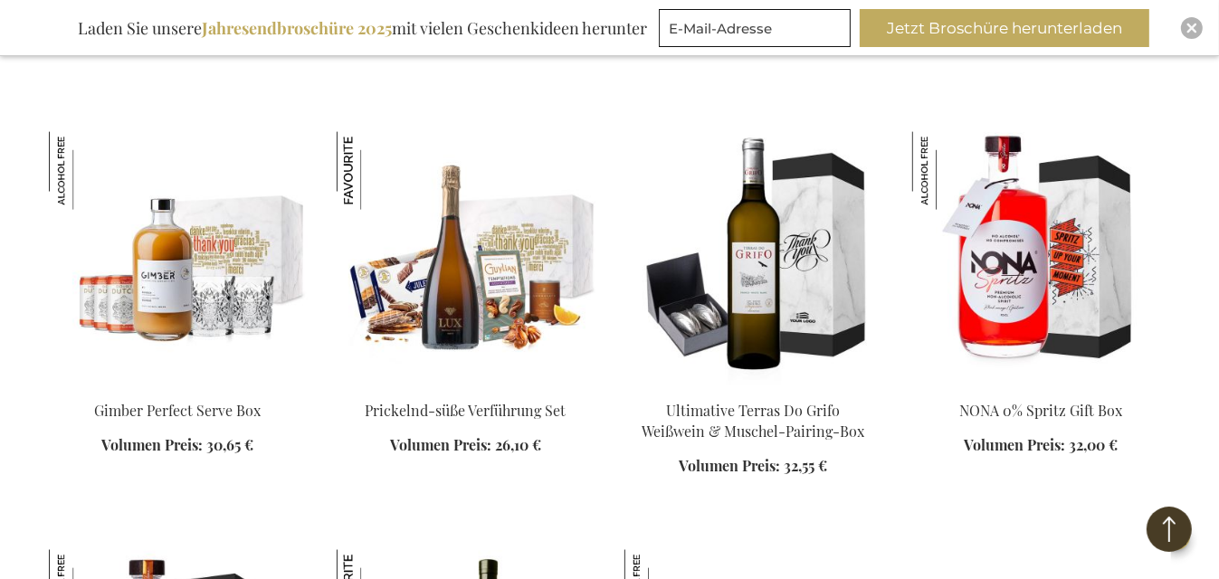
scroll to position [2459, 0]
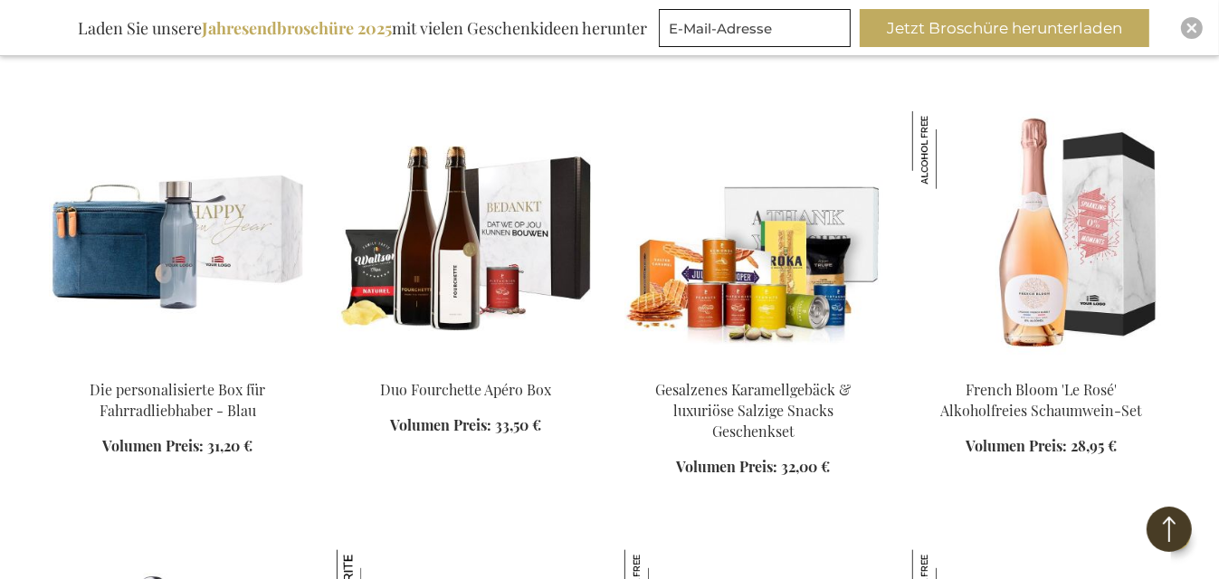
scroll to position [1628, 0]
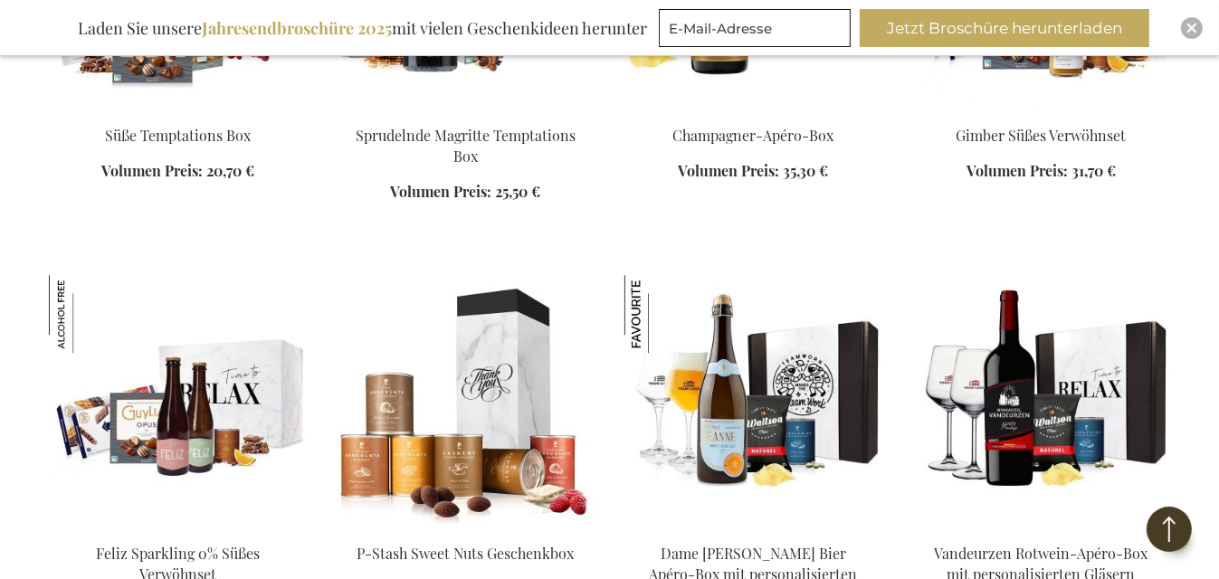
scroll to position [3568, 0]
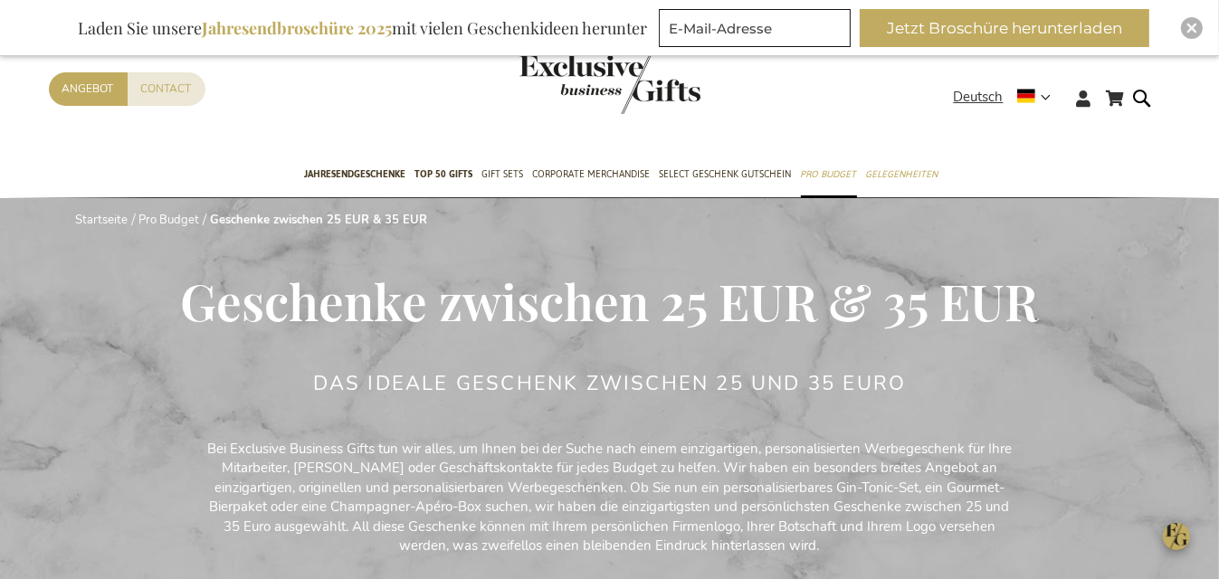
click at [654, 93] on img "store logo" at bounding box center [610, 84] width 181 height 60
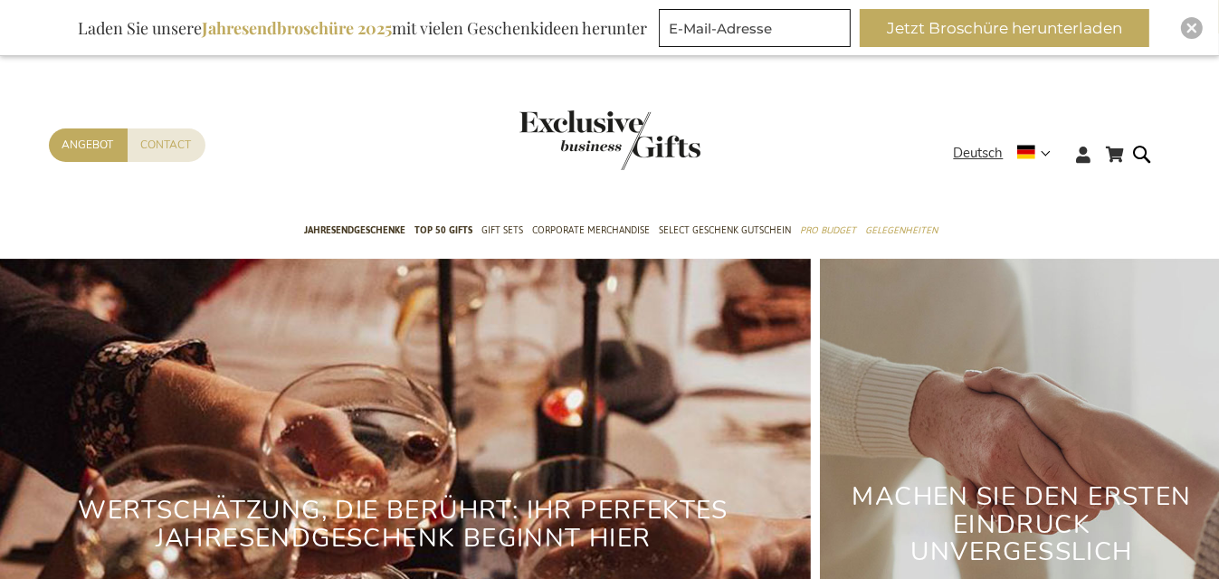
click at [818, 114] on div "Mein Warenkorb Mein Warenkorb Schließen Sie haben keine Artikel in Ihrem Warenk…" at bounding box center [609, 159] width 1219 height 99
